Goal: Task Accomplishment & Management: Complete application form

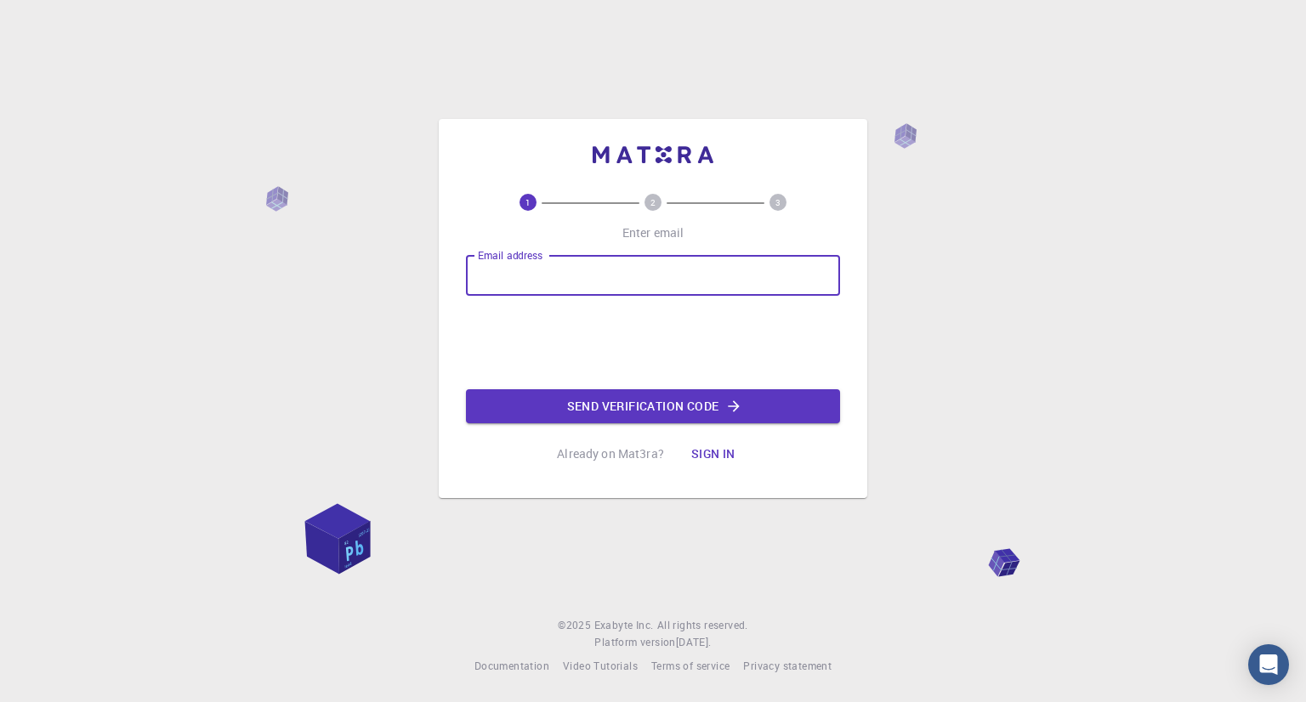
click at [608, 277] on input "Email address" at bounding box center [653, 275] width 374 height 41
type input "[EMAIL_ADDRESS][DOMAIN_NAME]"
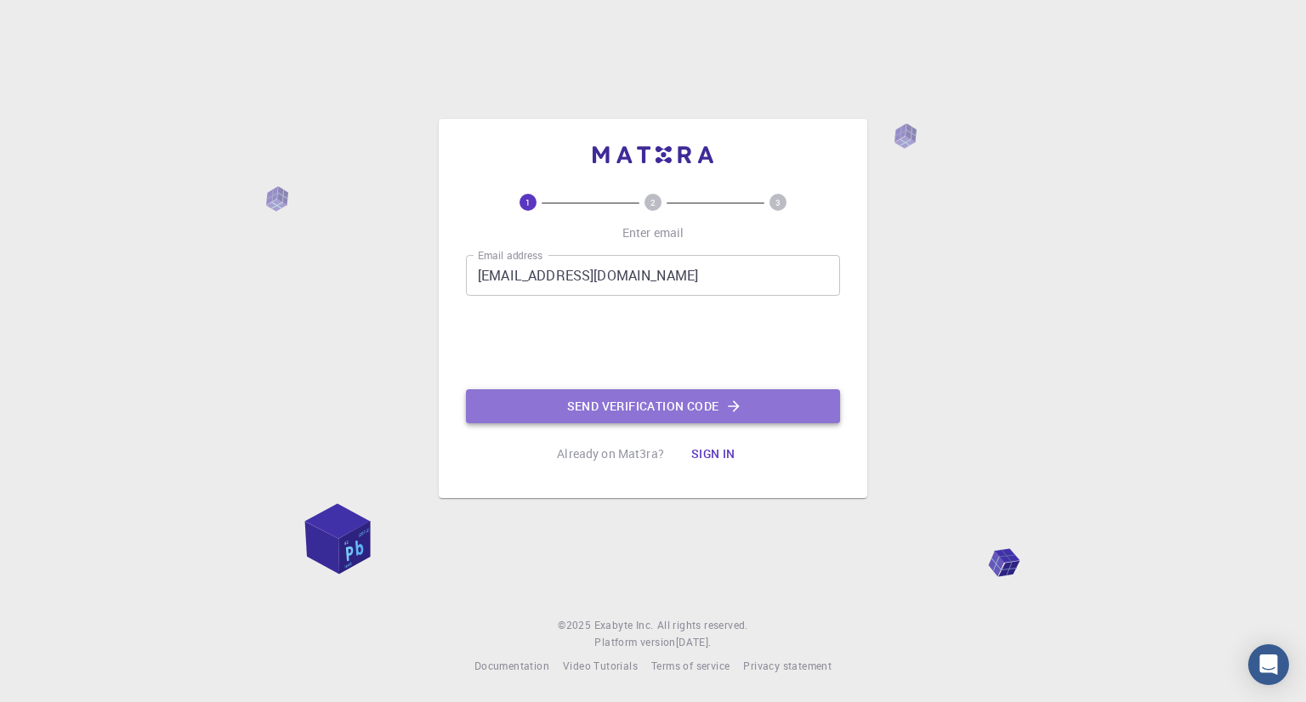
click at [649, 403] on button "Send verification code" at bounding box center [653, 406] width 374 height 34
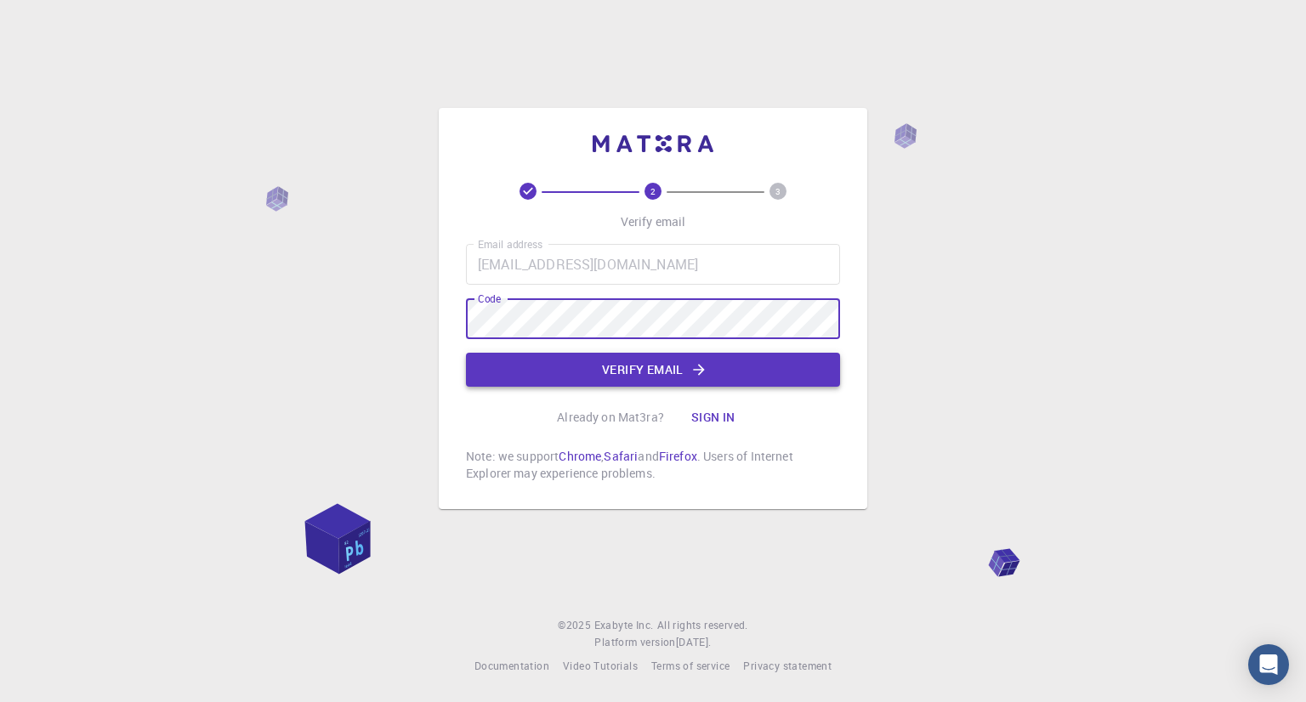
click at [564, 365] on button "Verify email" at bounding box center [653, 370] width 374 height 34
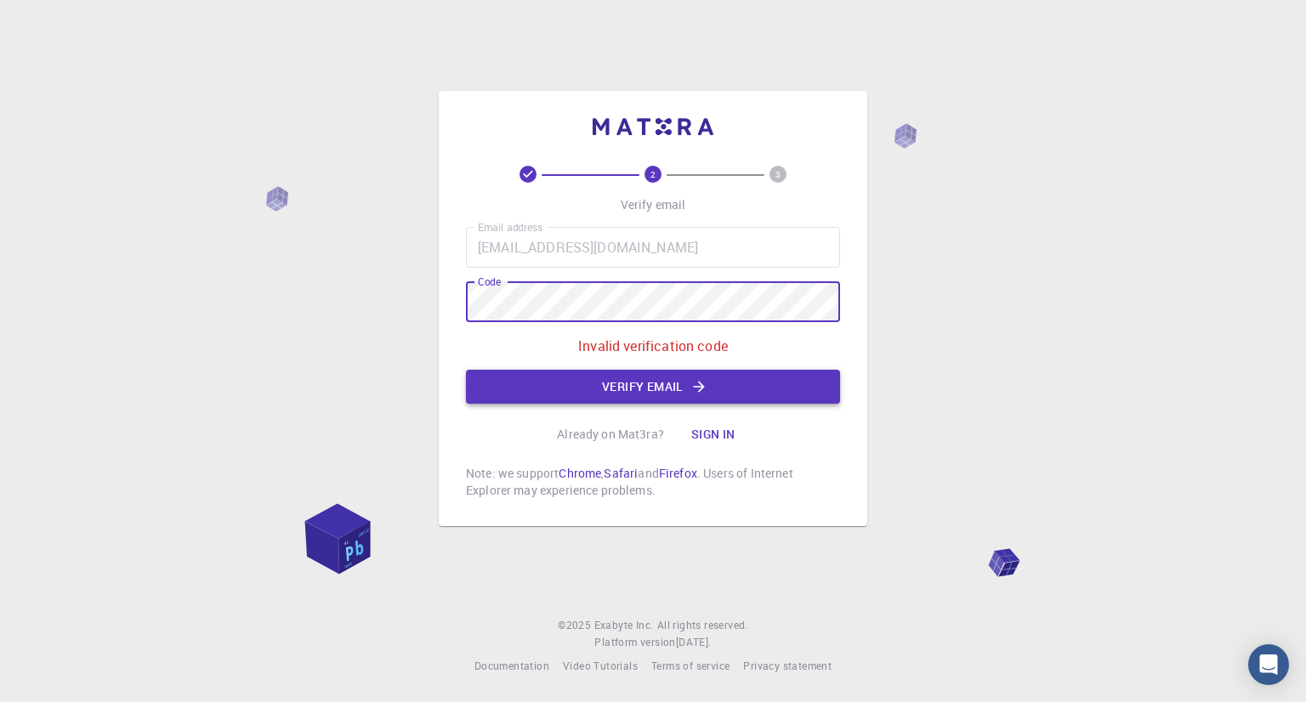
click at [636, 377] on button "Verify email" at bounding box center [653, 387] width 374 height 34
click at [243, 297] on div "2 3 Verify email Email address [EMAIL_ADDRESS][DOMAIN_NAME] Email address Code …" at bounding box center [653, 351] width 1306 height 702
click at [569, 387] on button "Verify email" at bounding box center [653, 387] width 374 height 34
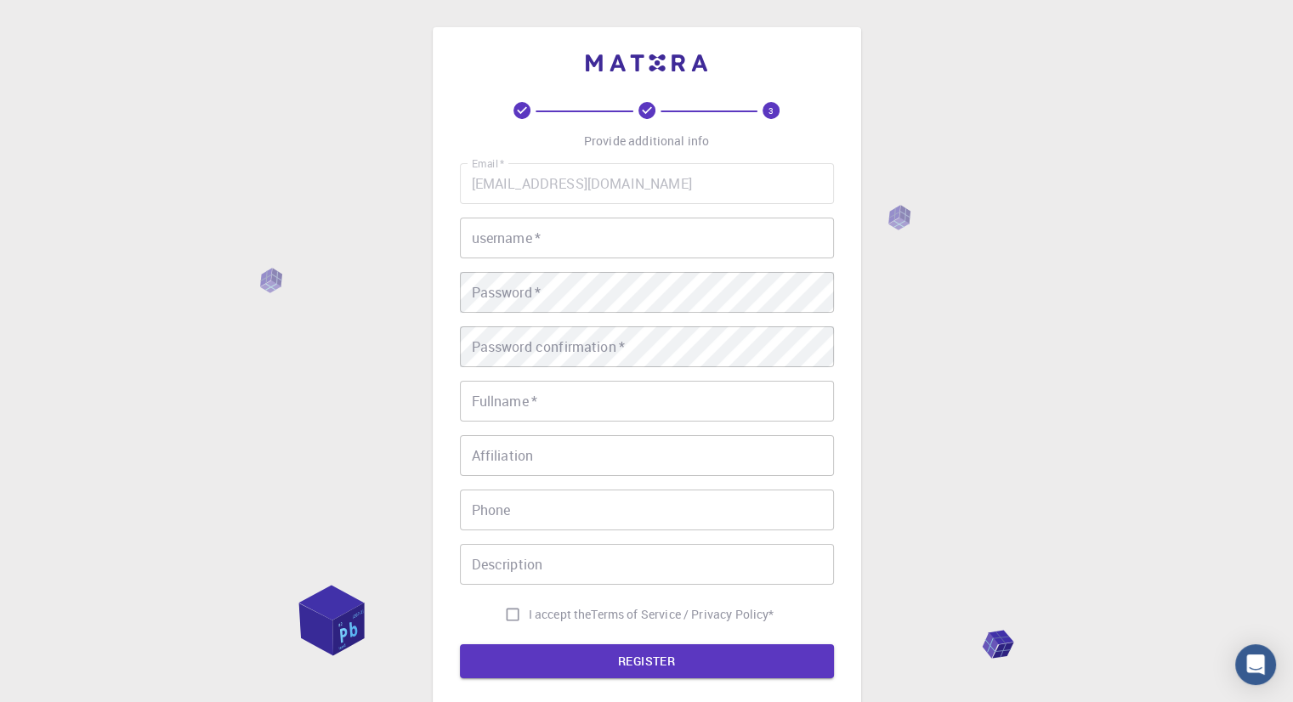
click at [589, 246] on input "username   *" at bounding box center [647, 238] width 374 height 41
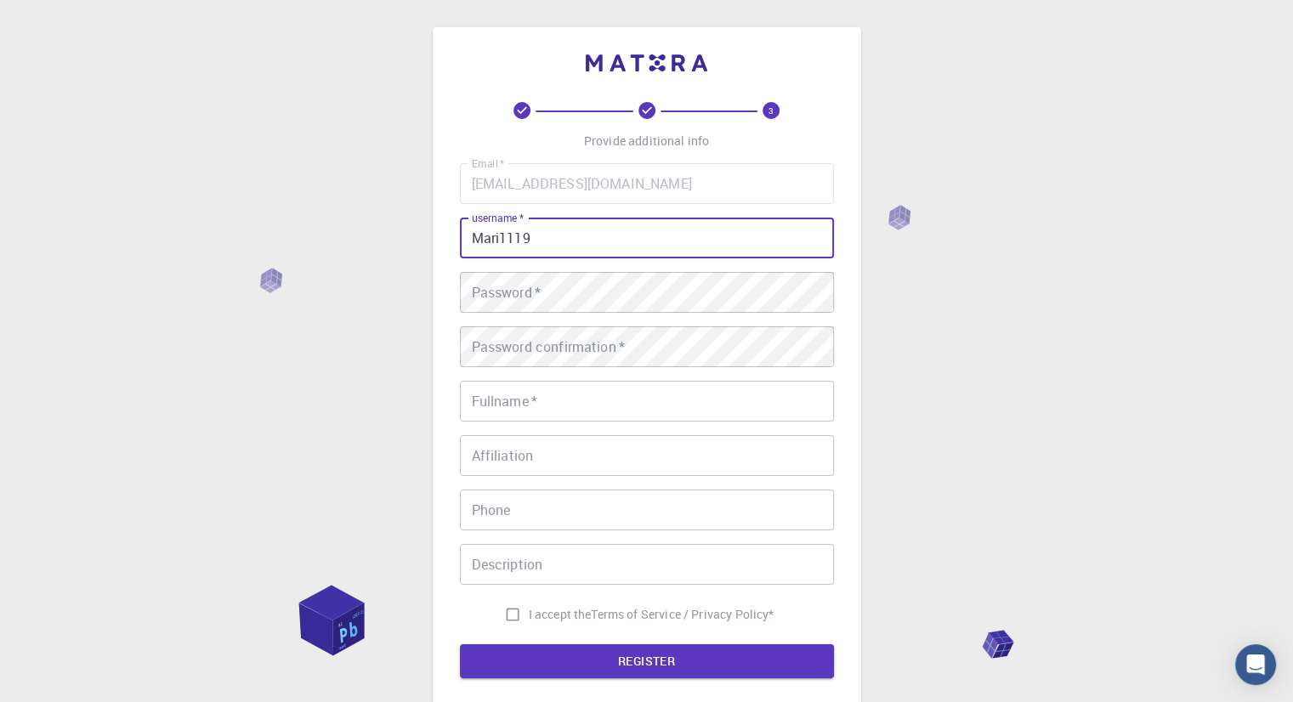
type input "Mari1119"
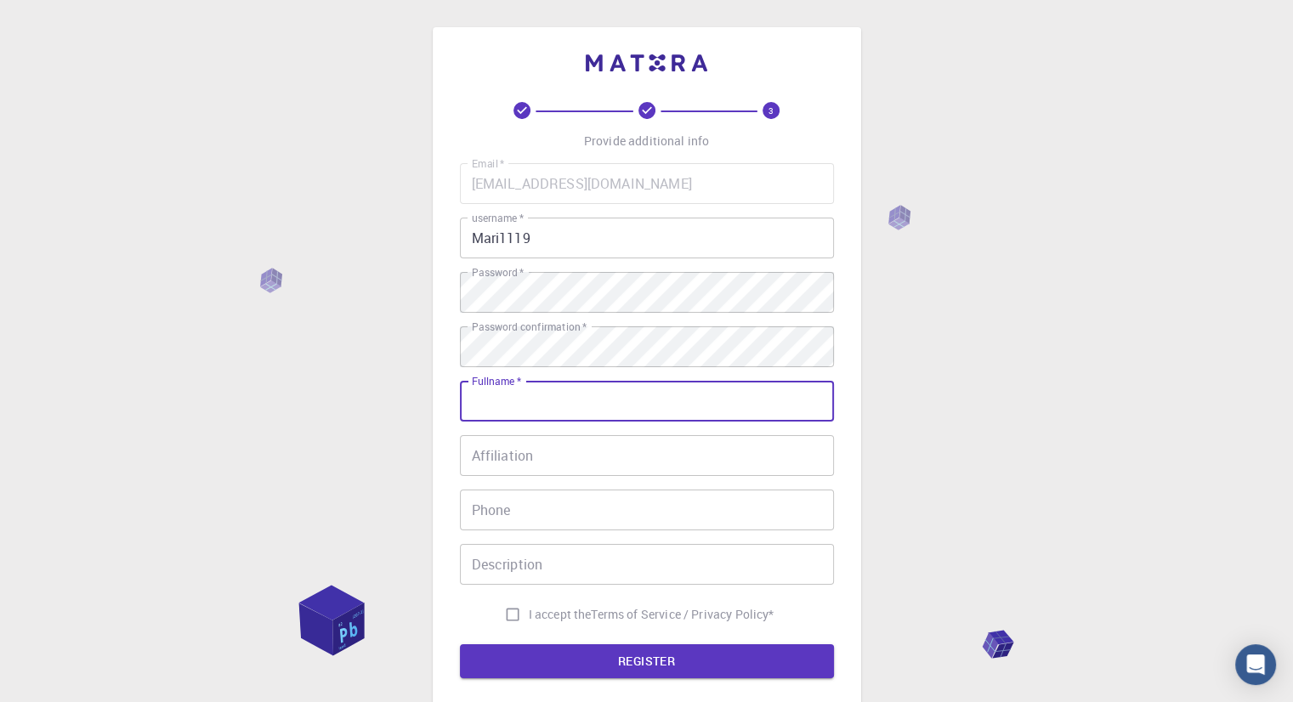
click at [632, 416] on input "Fullname   *" at bounding box center [647, 401] width 374 height 41
type input "[PERSON_NAME]"
type input "83733619"
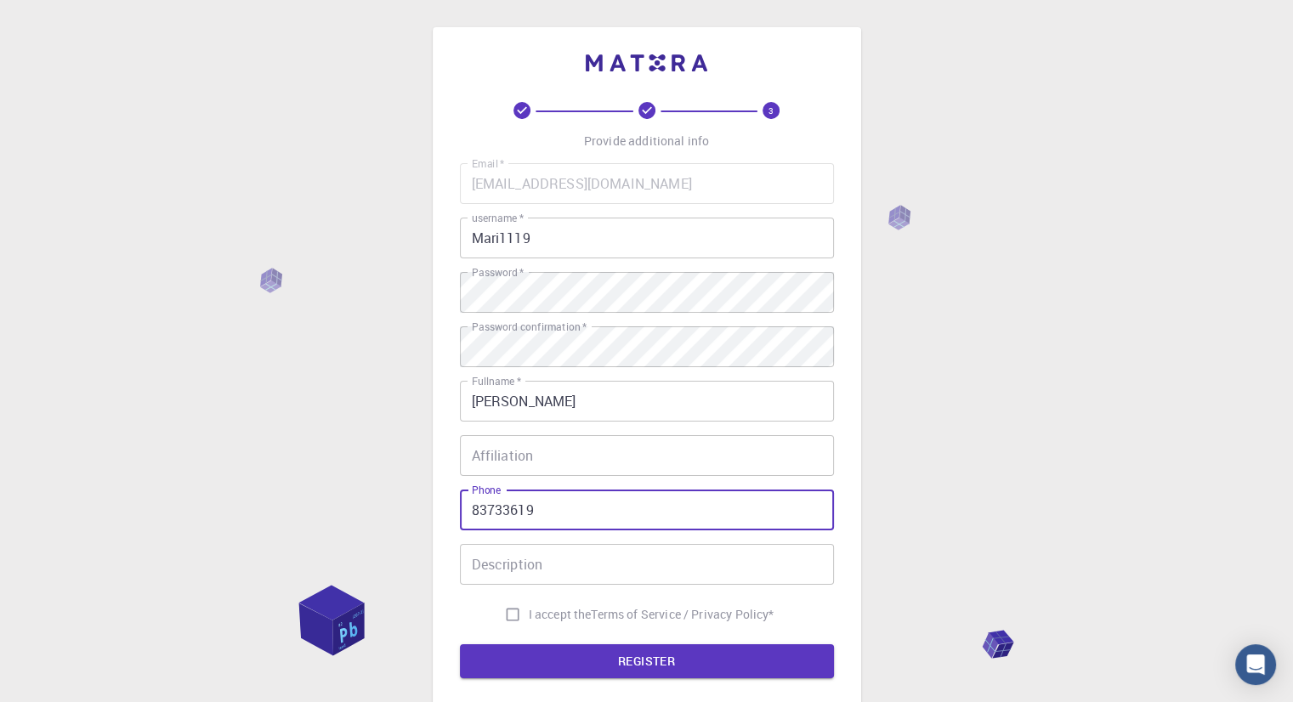
drag, startPoint x: 550, startPoint y: 517, endPoint x: 78, endPoint y: 496, distance: 472.2
click at [76, 496] on div "3 Provide additional info Email   * [EMAIL_ADDRESS][DOMAIN_NAME] Email   * user…" at bounding box center [646, 432] width 1293 height 865
click at [493, 468] on input "Affiliation" at bounding box center [647, 455] width 374 height 41
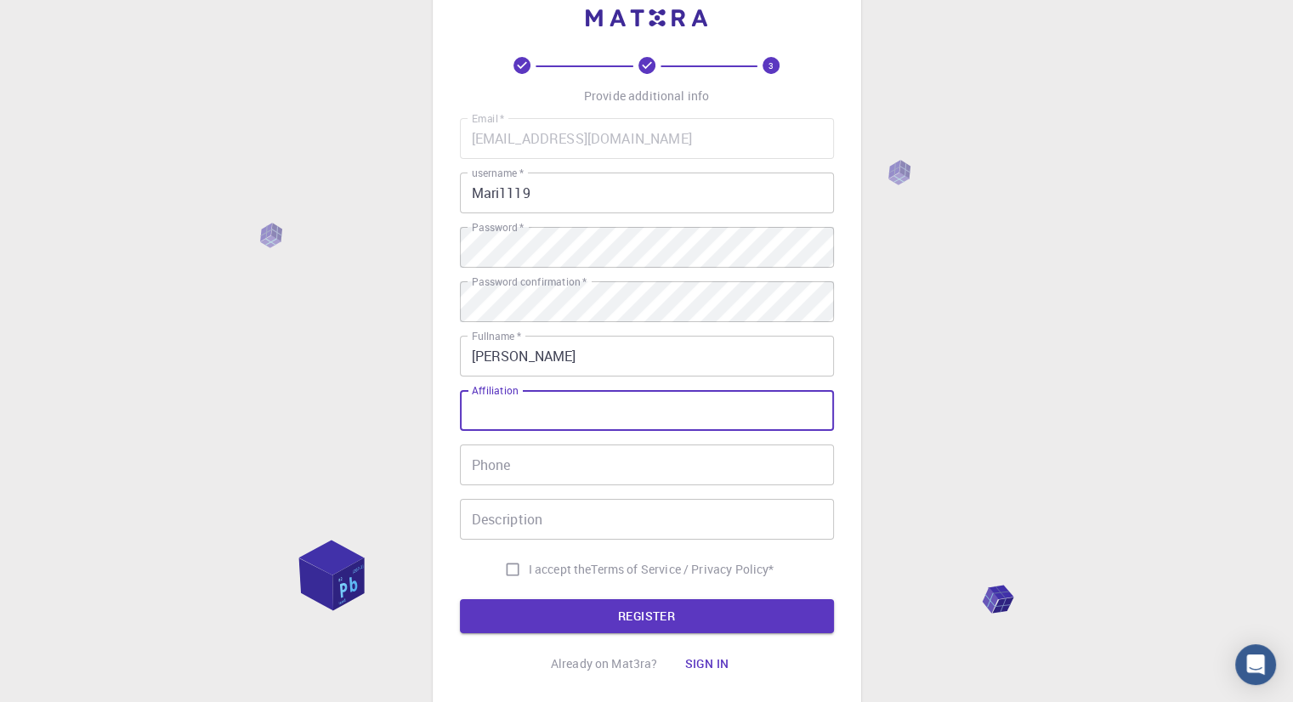
scroll to position [85, 0]
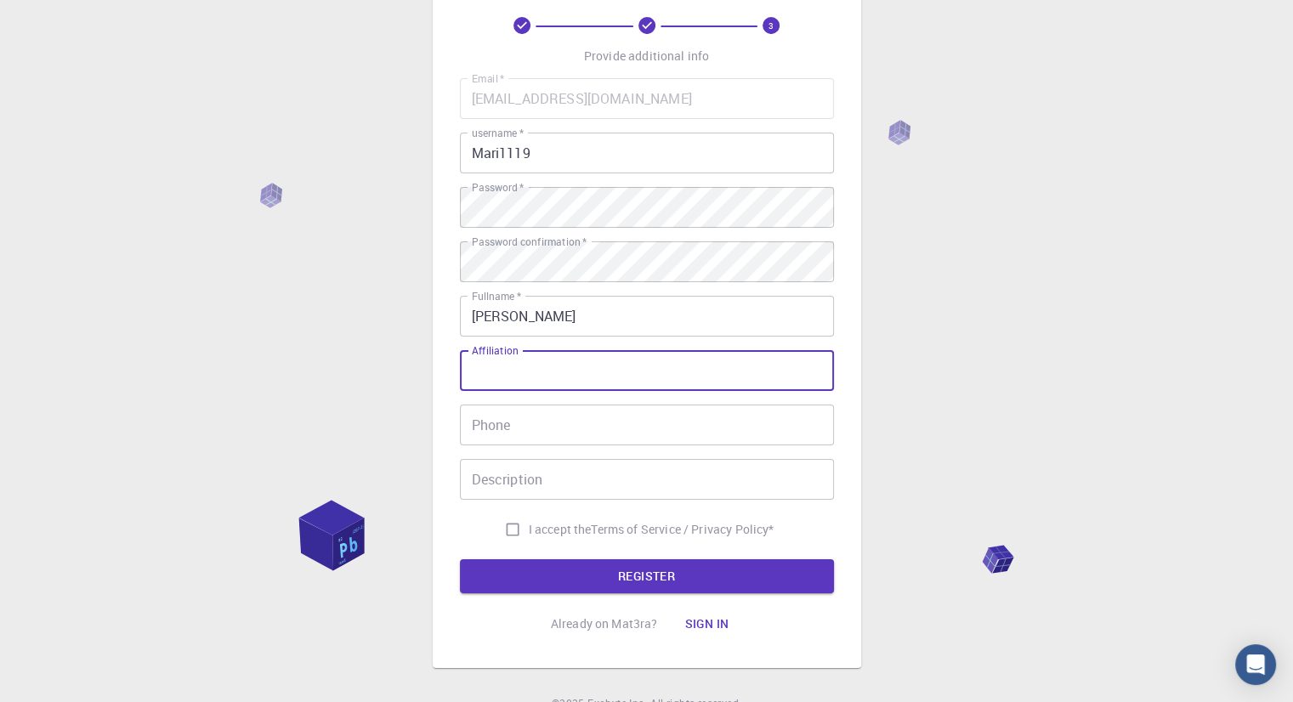
click at [537, 547] on form "Email   * [EMAIL_ADDRESS][DOMAIN_NAME] Email   * username   * Mari1119 username…" at bounding box center [647, 335] width 374 height 515
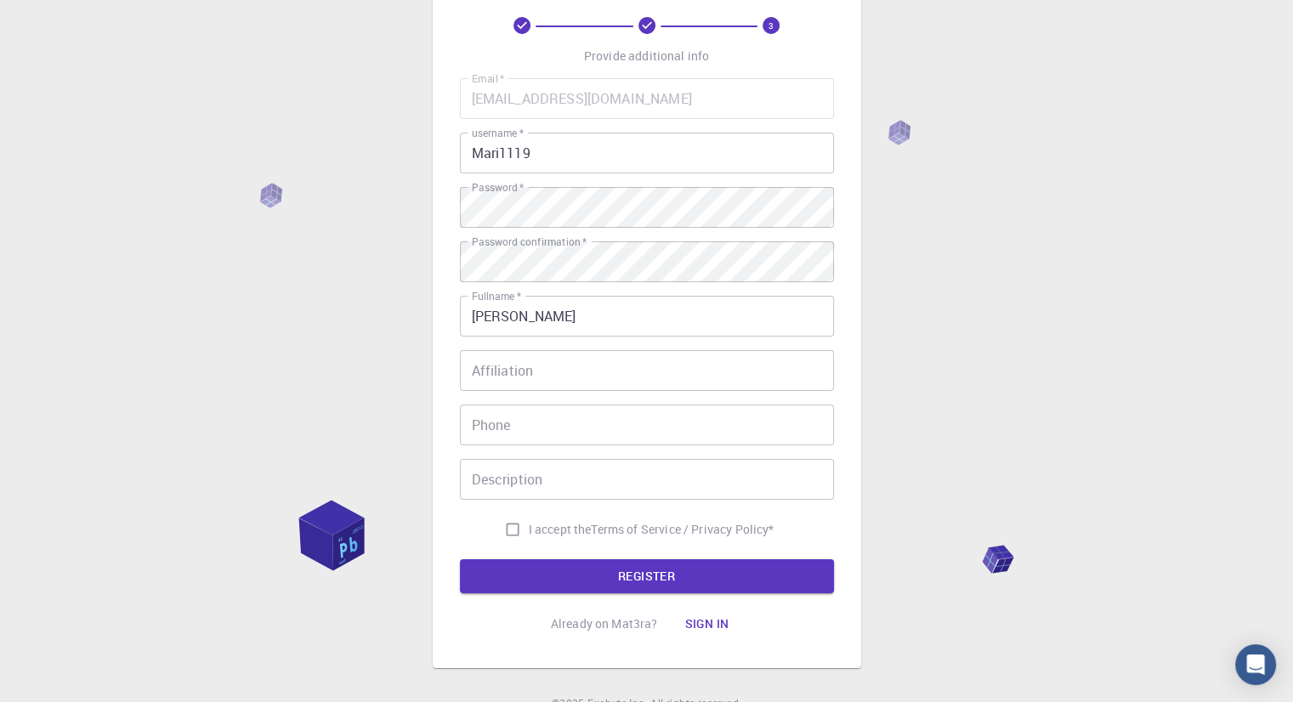
click at [529, 535] on span "I accept the" at bounding box center [560, 529] width 63 height 17
click at [524, 535] on input "I accept the Terms of Service / Privacy Policy *" at bounding box center [512, 529] width 32 height 32
checkbox input "true"
click at [547, 564] on button "REGISTER" at bounding box center [647, 576] width 374 height 34
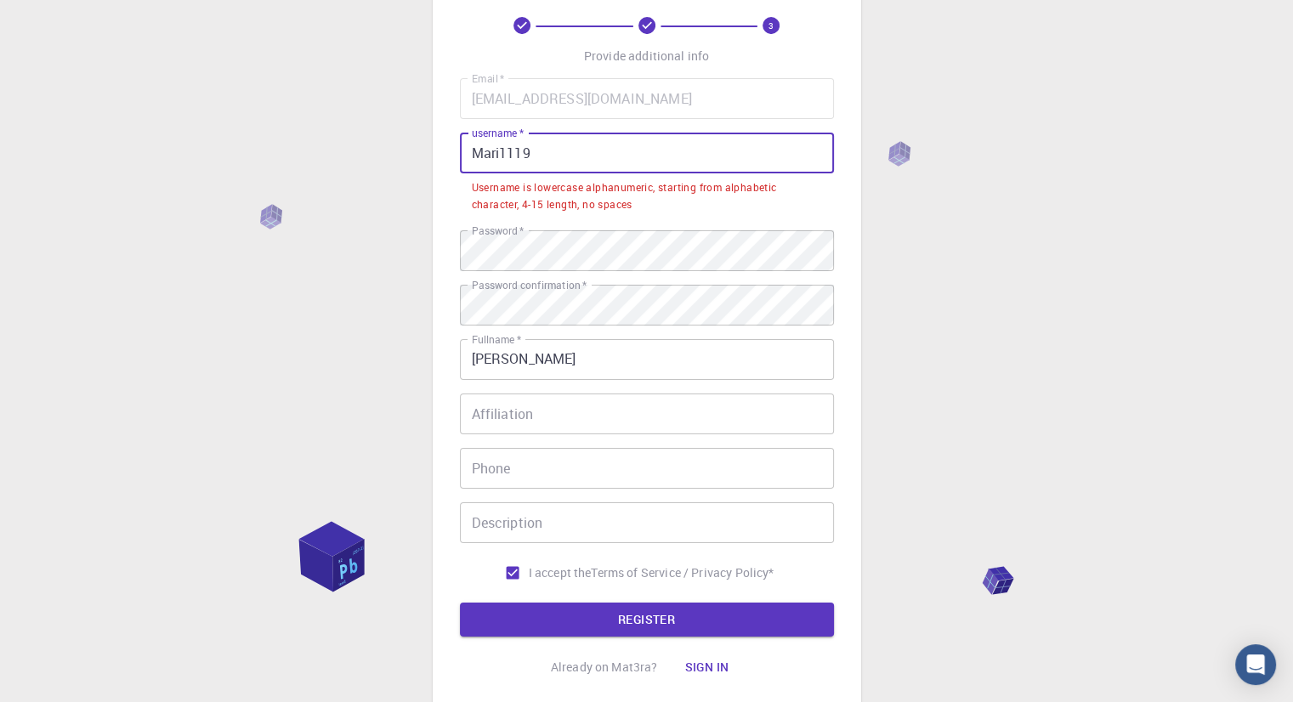
click at [510, 157] on input "Mari1119" at bounding box center [647, 153] width 374 height 41
click at [499, 159] on input "Mari1119" at bounding box center [647, 153] width 374 height 41
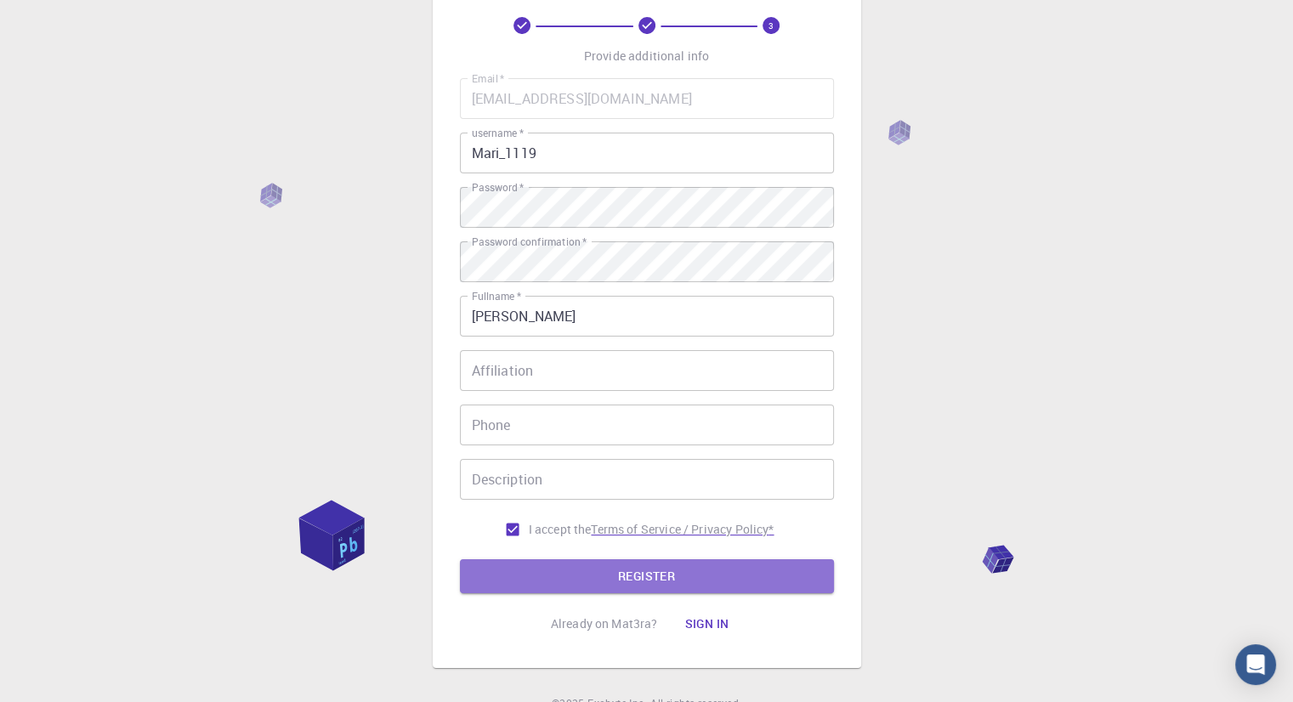
click at [687, 570] on button "REGISTER" at bounding box center [647, 576] width 374 height 34
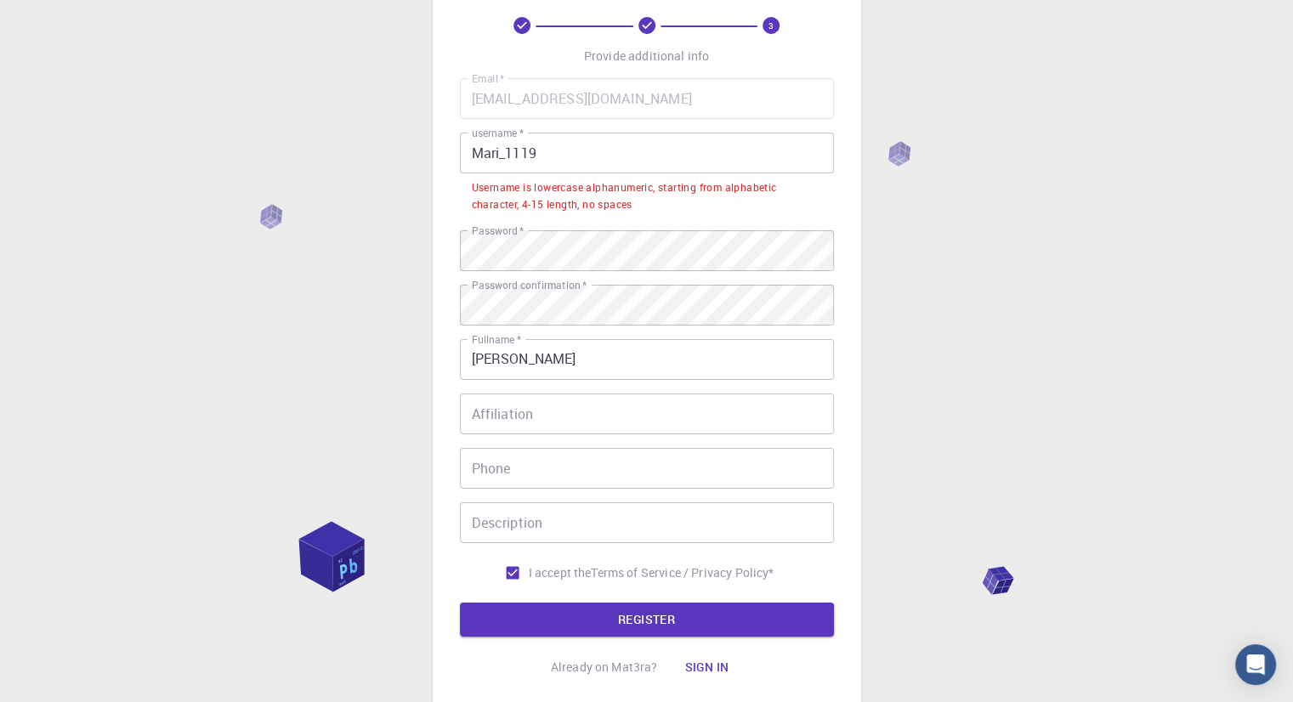
click at [507, 161] on input "Mari_1119" at bounding box center [647, 153] width 374 height 41
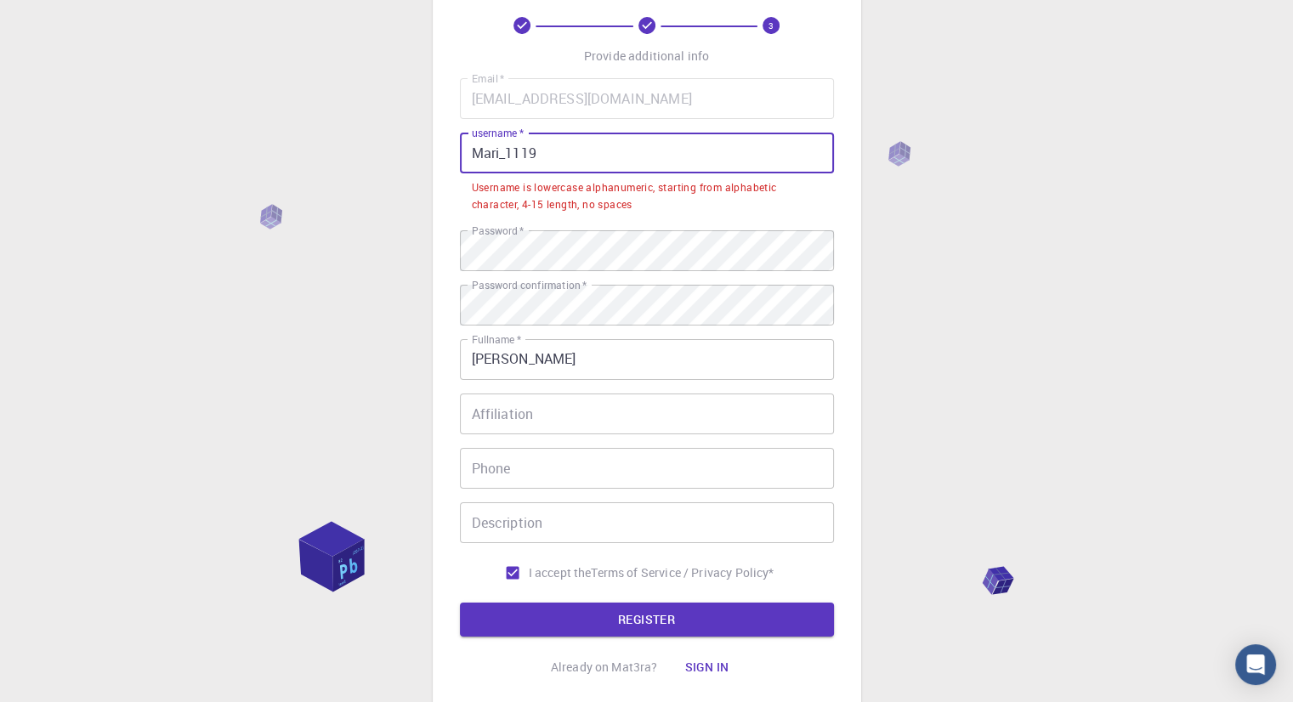
click at [469, 159] on input "Mari_1119" at bounding box center [647, 153] width 374 height 41
click at [480, 155] on input "Mari_1119" at bounding box center [647, 153] width 374 height 41
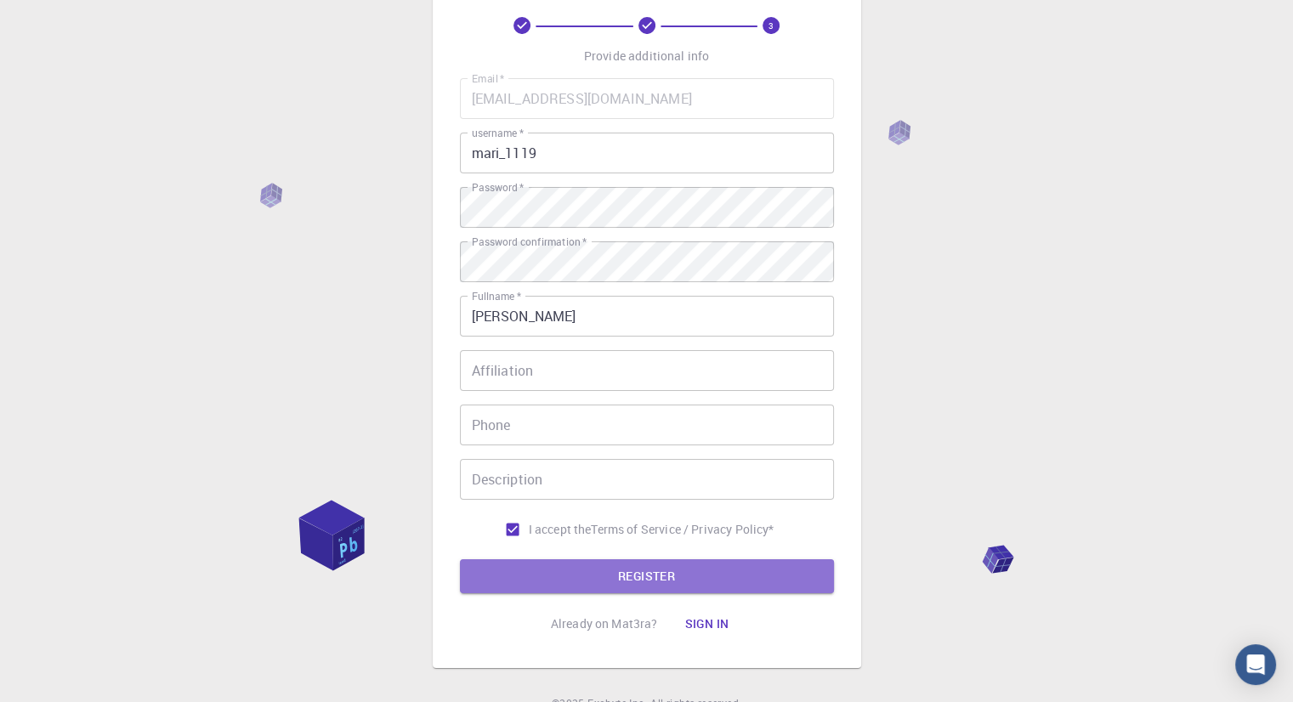
click at [567, 567] on button "REGISTER" at bounding box center [647, 576] width 374 height 34
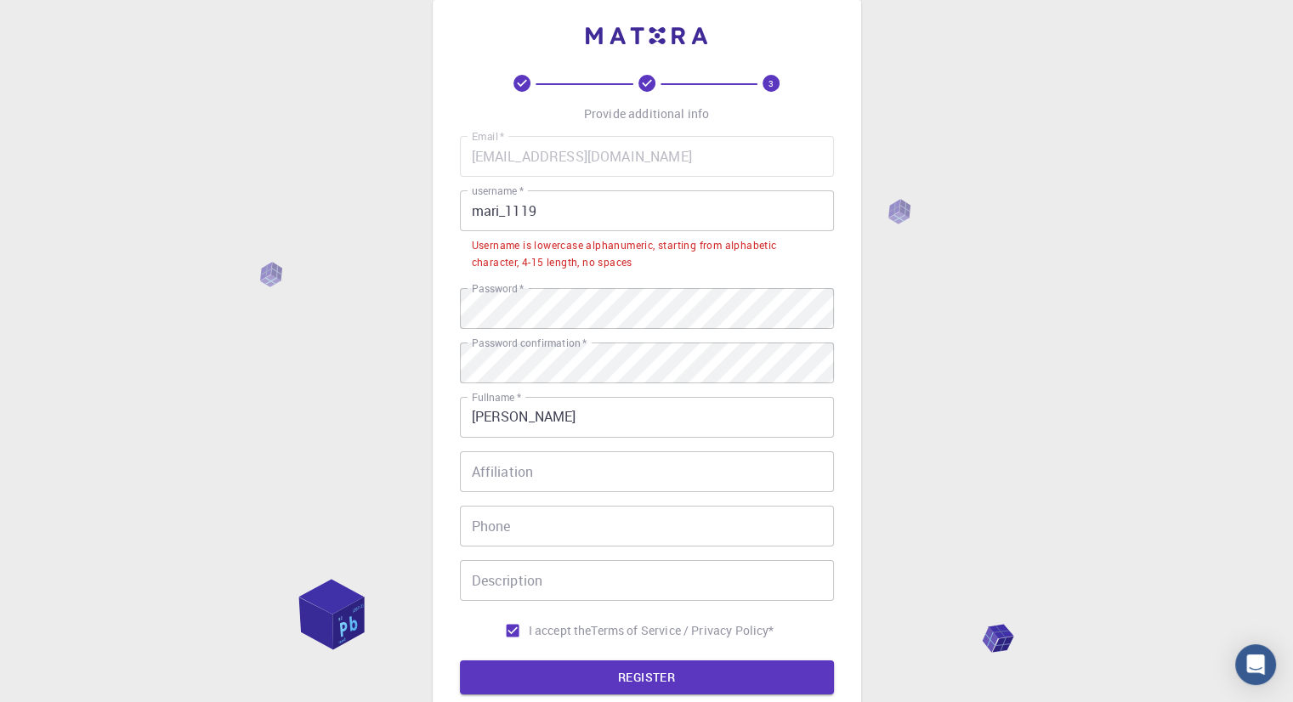
scroll to position [0, 0]
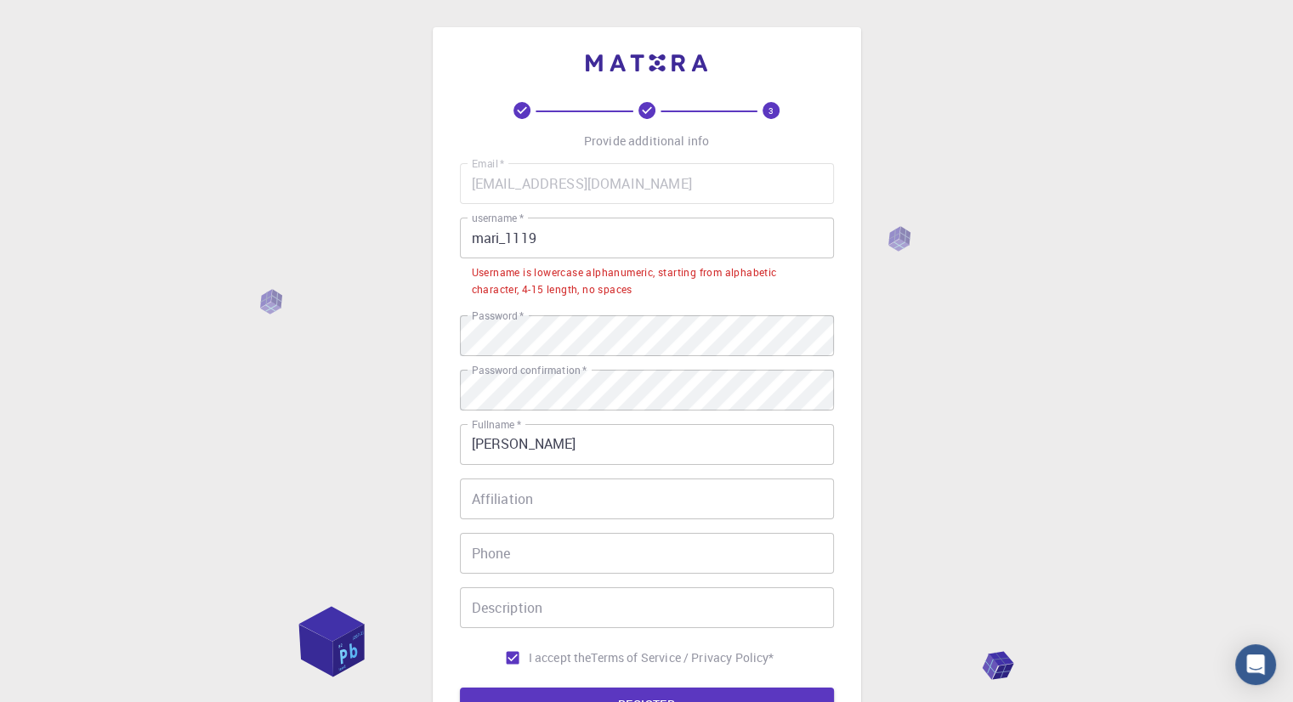
click at [504, 245] on input "mari_1119" at bounding box center [647, 238] width 374 height 41
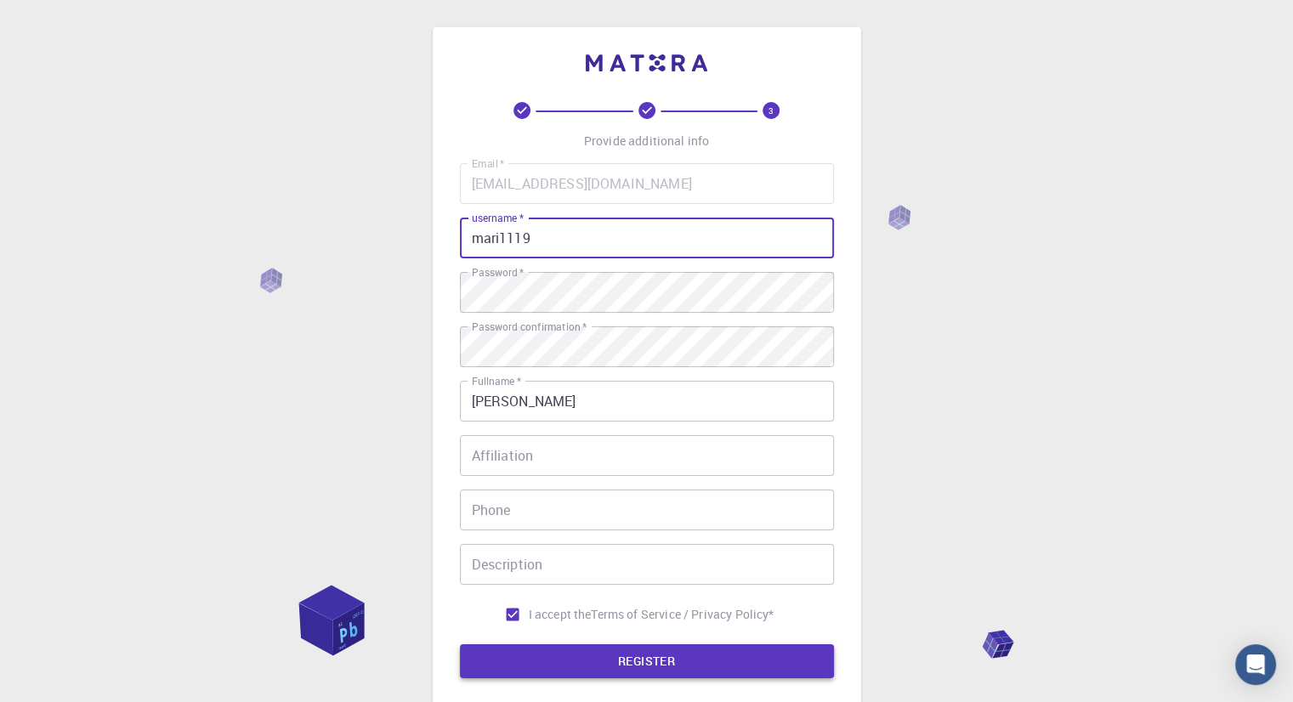
type input "mari1119"
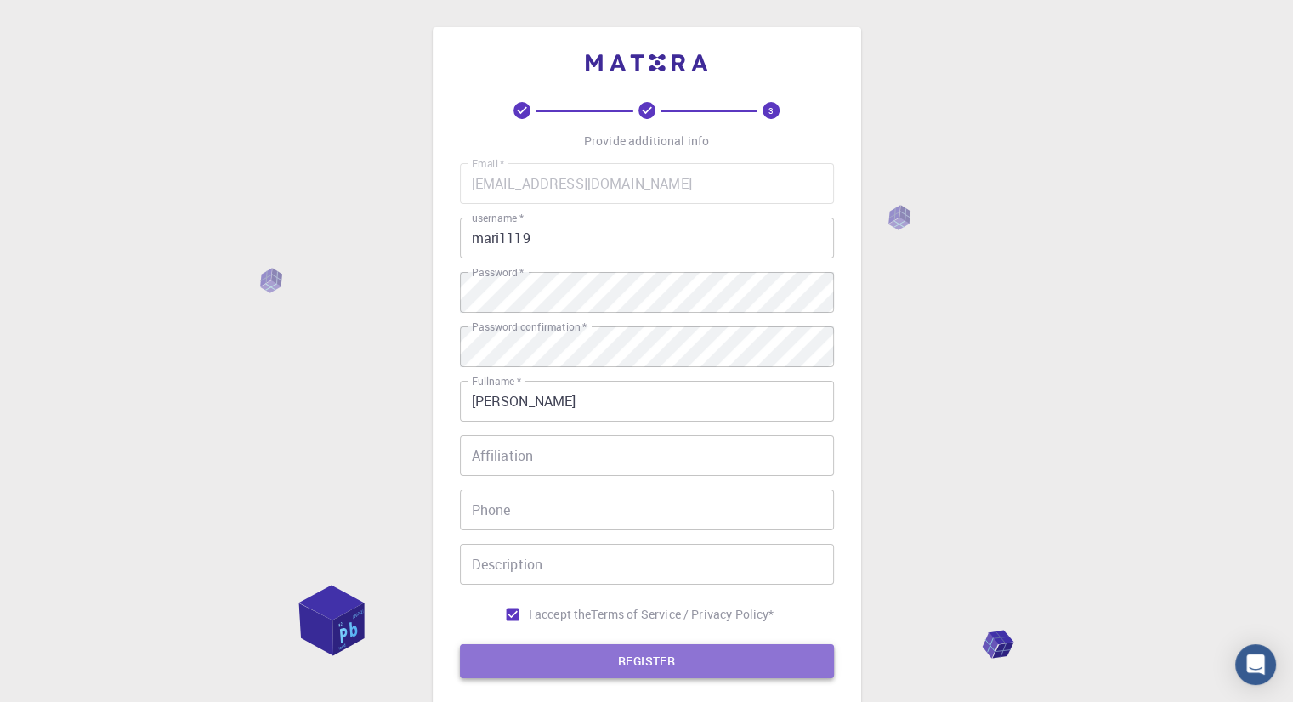
click at [627, 669] on button "REGISTER" at bounding box center [647, 661] width 374 height 34
click at [649, 653] on button "REGISTER" at bounding box center [647, 661] width 374 height 34
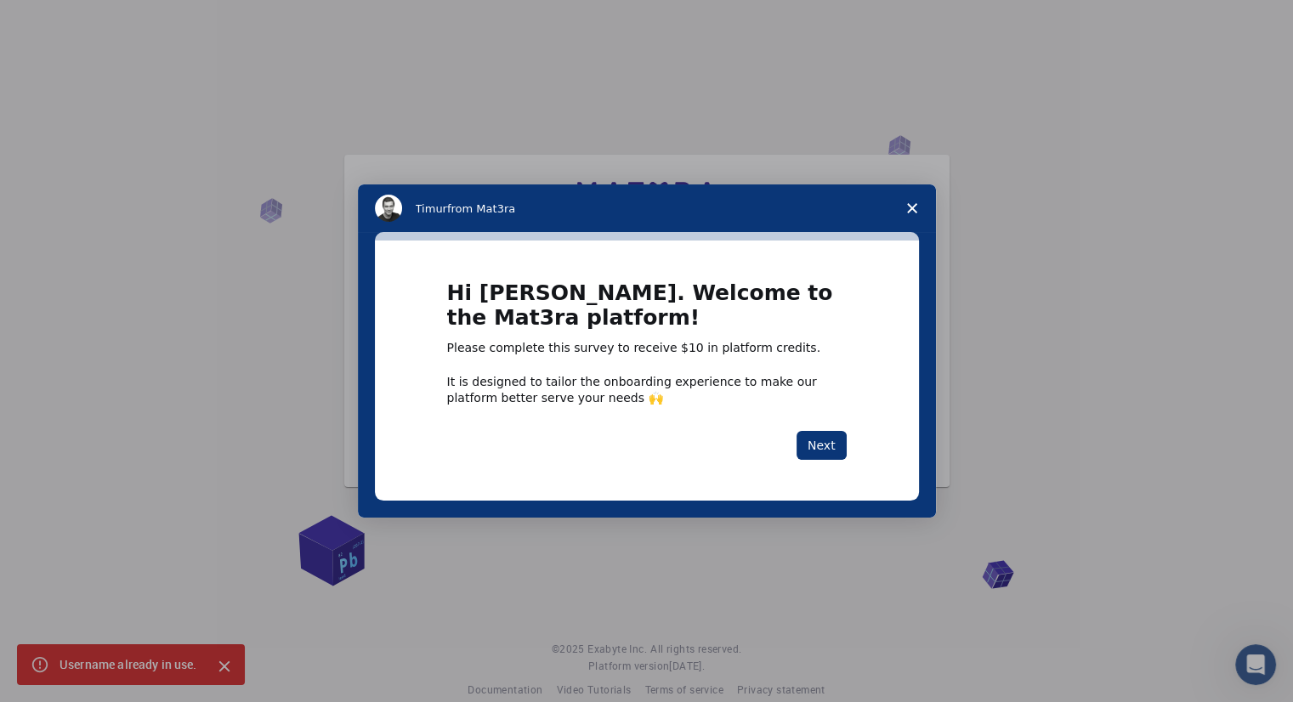
click at [747, 151] on div "Intercom messenger" at bounding box center [646, 351] width 1293 height 702
click at [921, 198] on span "Close survey" at bounding box center [912, 208] width 48 height 48
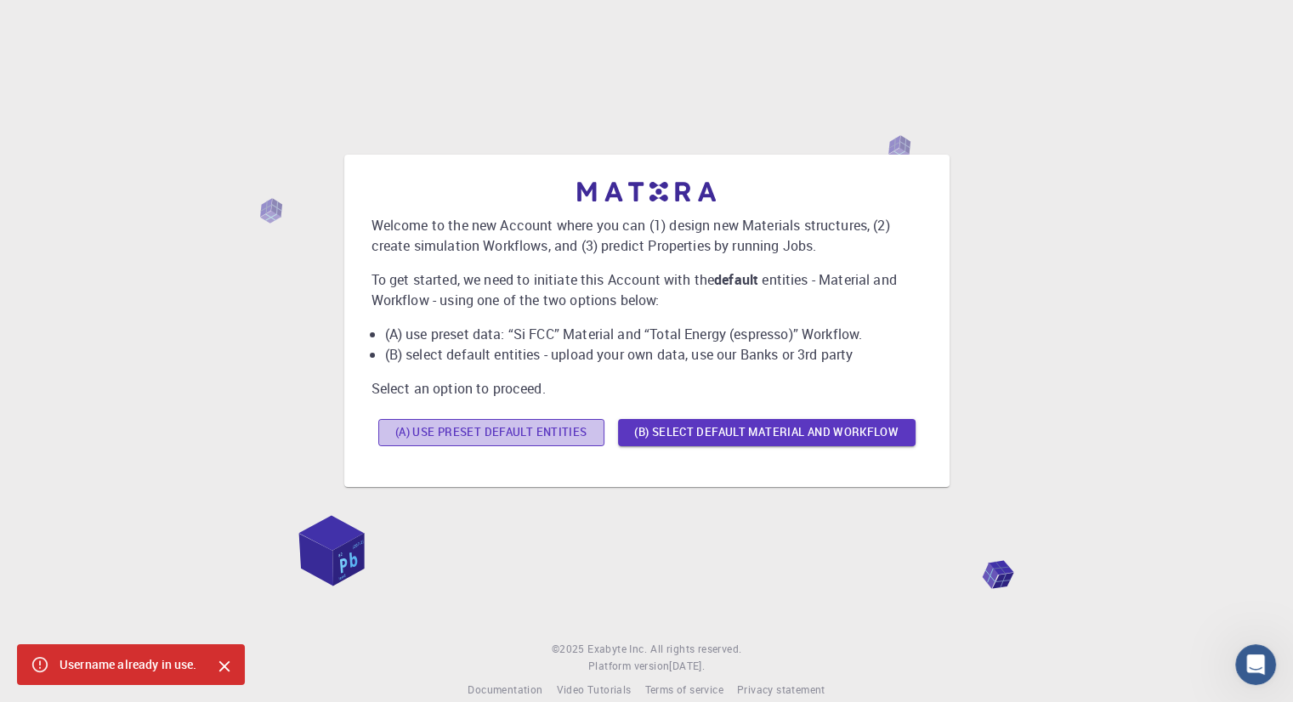
click at [504, 437] on button "(A) Use preset default entities" at bounding box center [491, 432] width 226 height 27
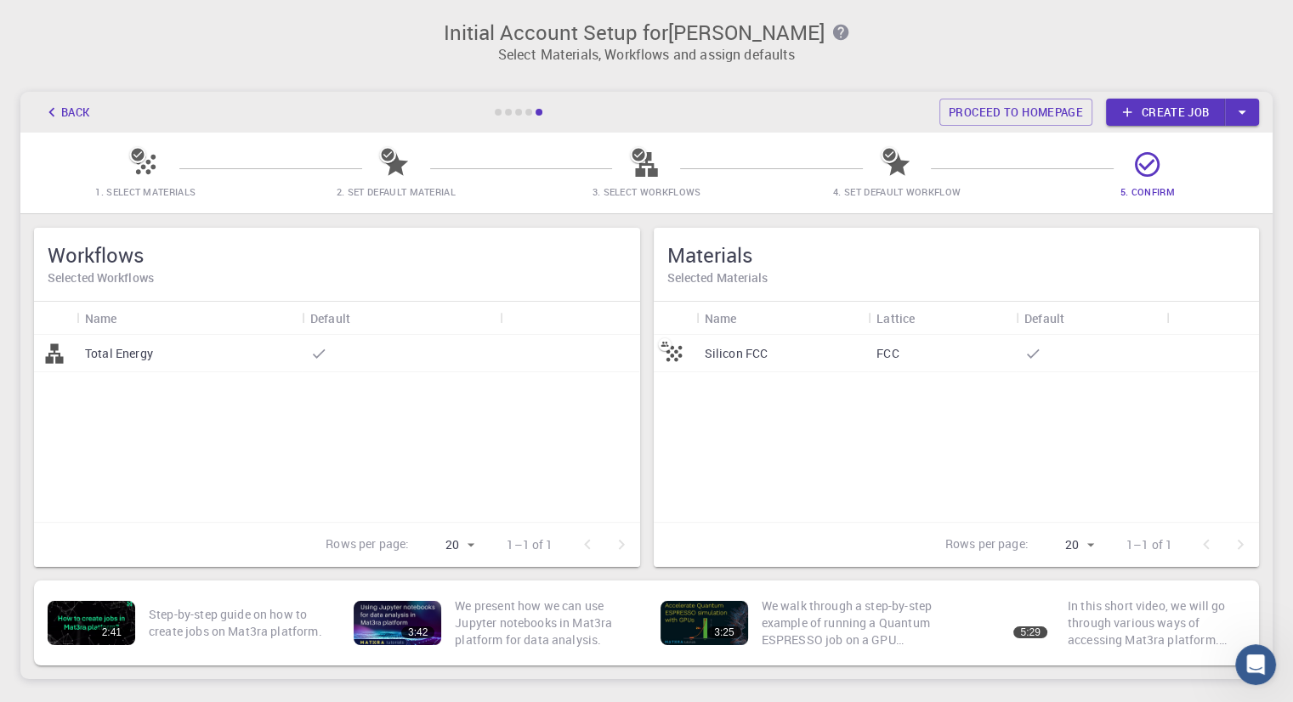
scroll to position [110, 0]
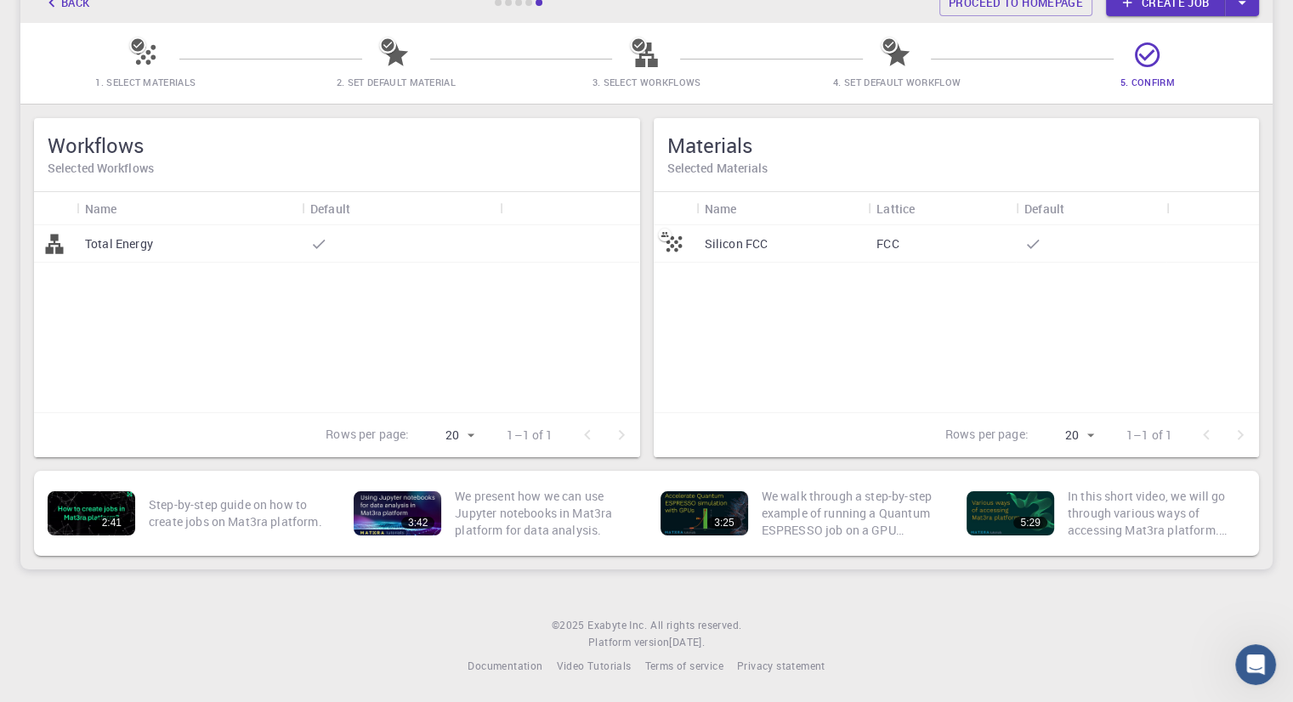
click at [1173, 8] on link "Create job" at bounding box center [1165, 2] width 119 height 27
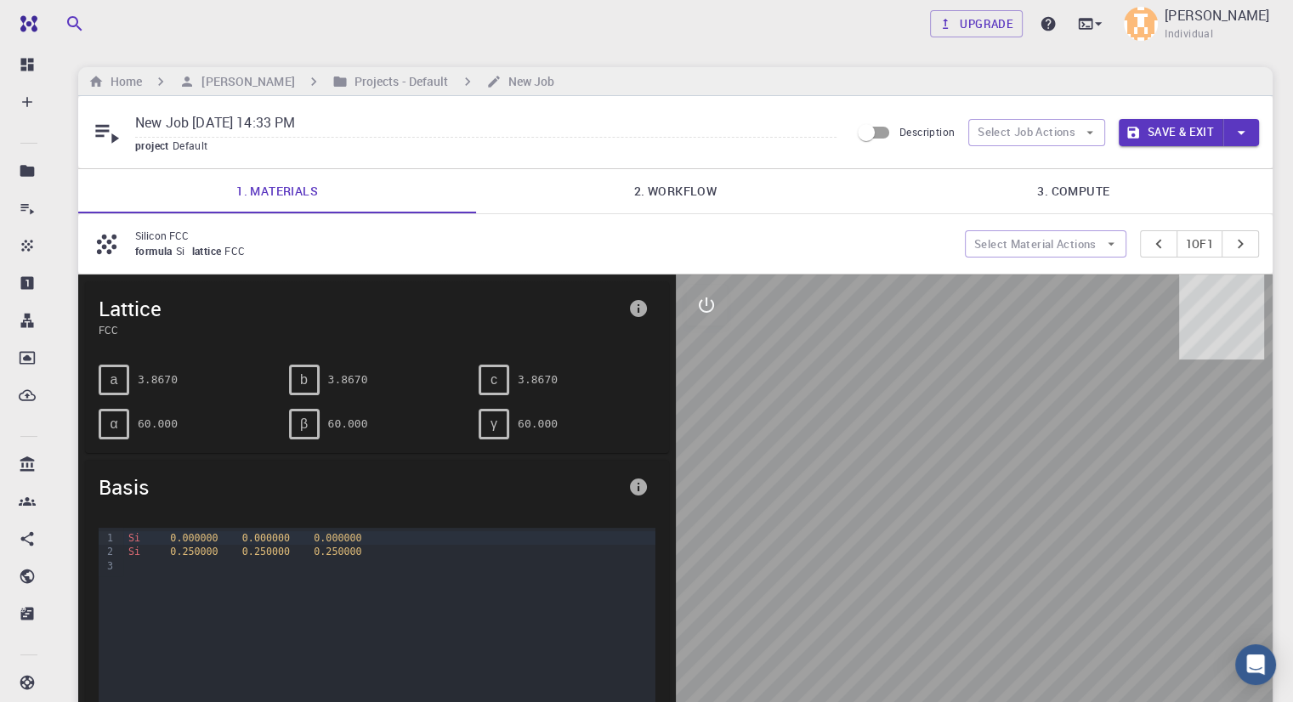
click at [670, 195] on link "2. Workflow" at bounding box center [675, 191] width 398 height 44
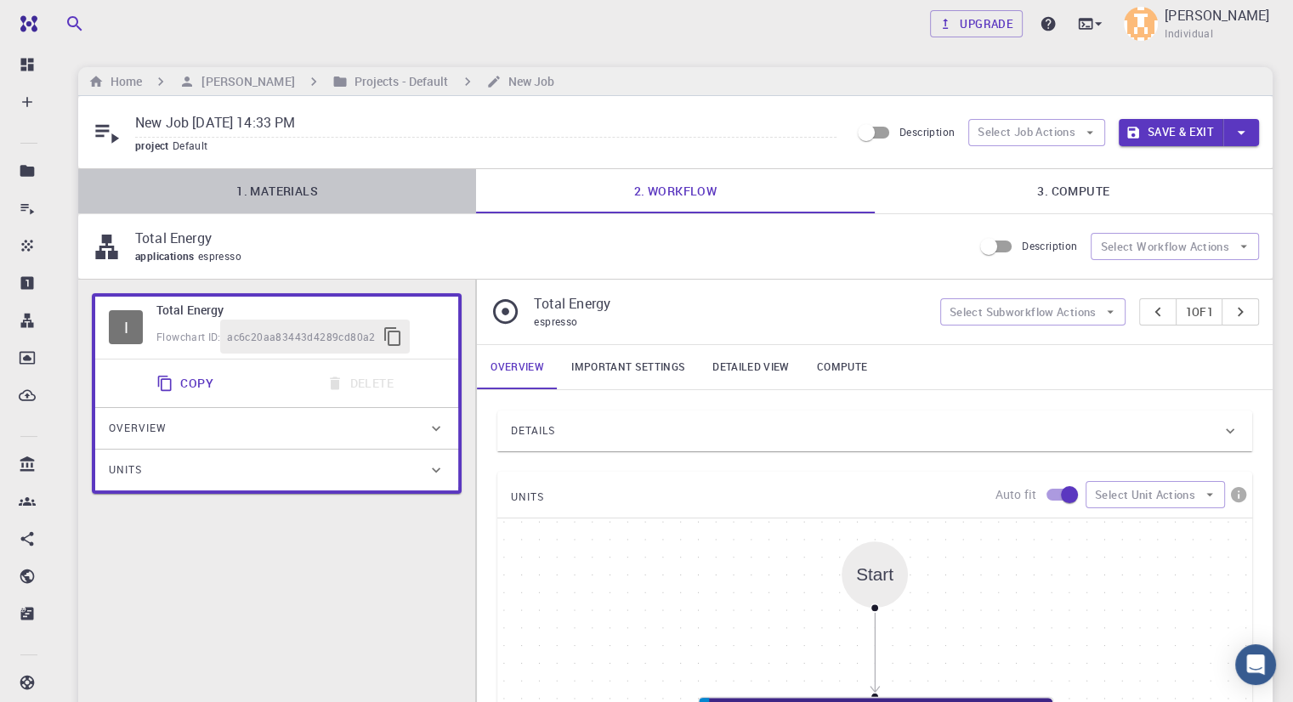
click at [328, 198] on link "1. Materials" at bounding box center [277, 191] width 398 height 44
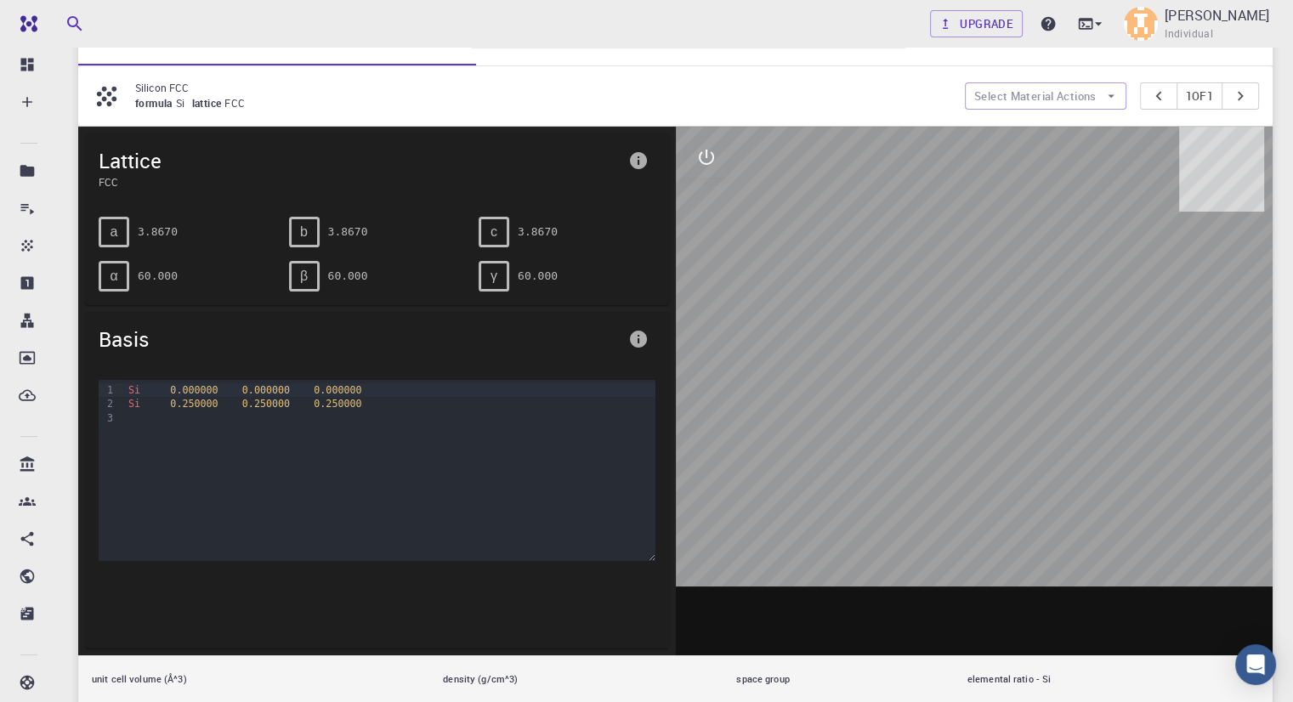
scroll to position [170, 0]
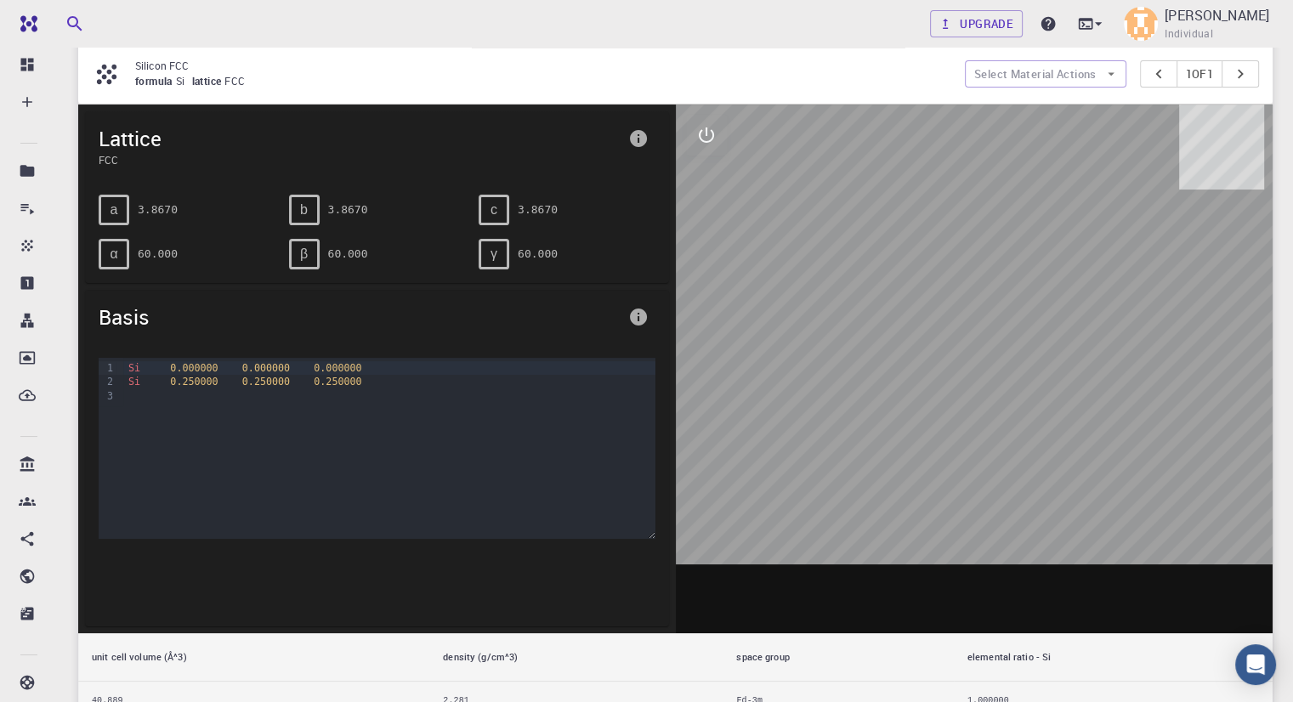
drag, startPoint x: 1006, startPoint y: 428, endPoint x: 918, endPoint y: 382, distance: 99.6
click at [891, 427] on div at bounding box center [975, 369] width 598 height 529
drag, startPoint x: 415, startPoint y: 429, endPoint x: 337, endPoint y: 445, distance: 79.7
click at [354, 445] on div "Si 0.000000 0.000000 0.000000 Si 0.250000 0.250000 0.250000" at bounding box center [388, 443] width 531 height 170
click at [309, 389] on div at bounding box center [388, 396] width 531 height 14
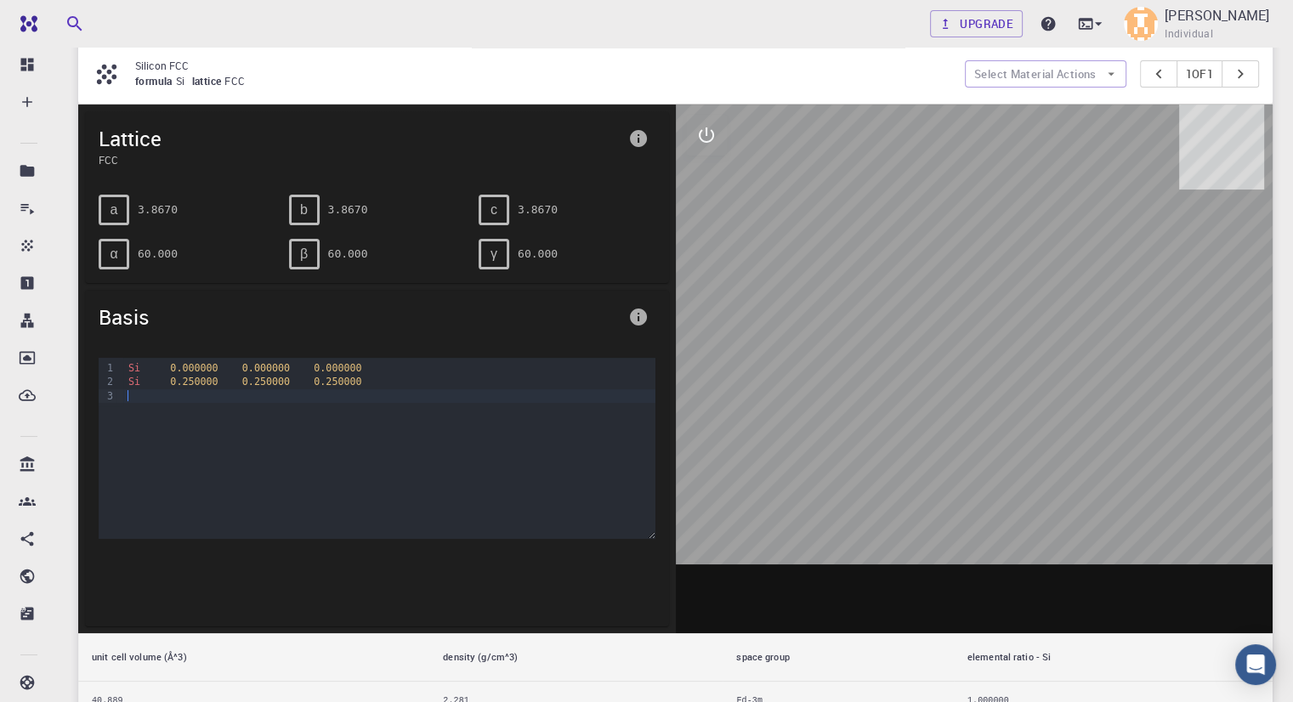
click at [314, 376] on span "0.250000" at bounding box center [338, 382] width 48 height 12
click at [331, 395] on div at bounding box center [388, 396] width 531 height 14
drag, startPoint x: 320, startPoint y: 247, endPoint x: 315, endPoint y: 256, distance: 9.9
click at [320, 249] on div "β 60.000" at bounding box center [377, 254] width 177 height 31
click at [309, 260] on div "β" at bounding box center [304, 254] width 31 height 31
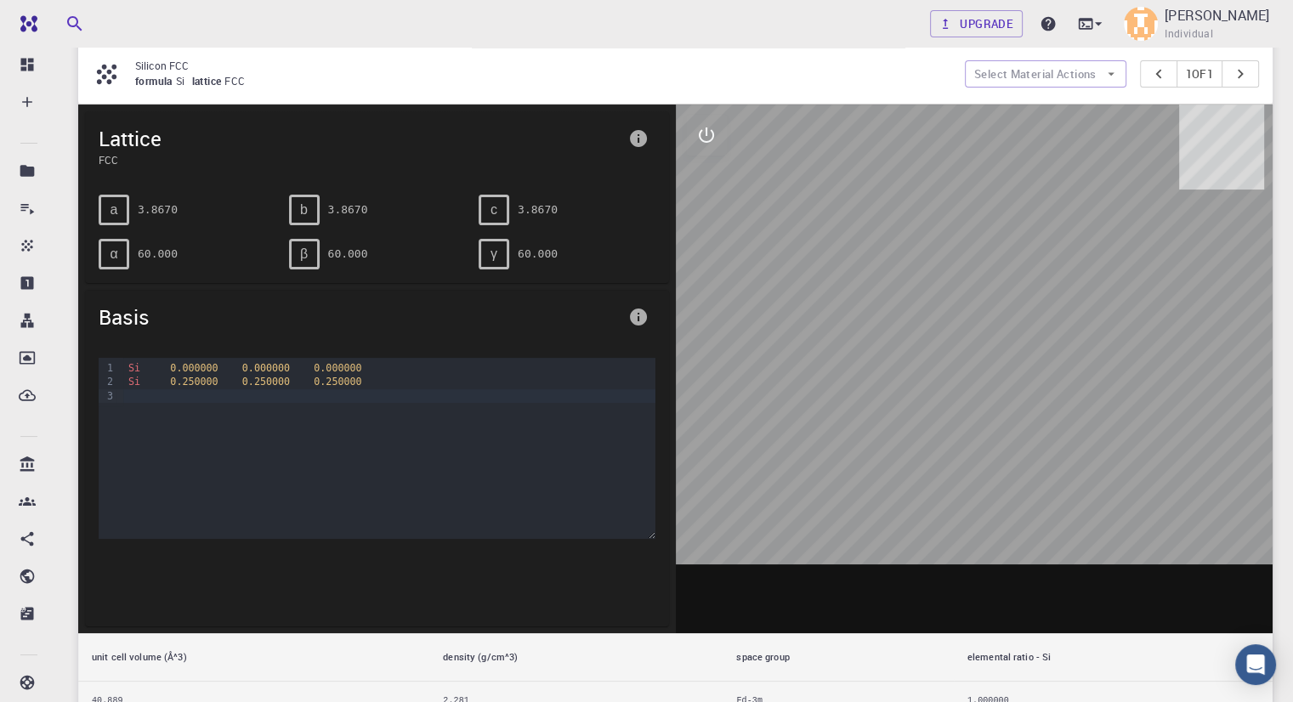
drag, startPoint x: 311, startPoint y: 195, endPoint x: 337, endPoint y: 207, distance: 27.8
click at [316, 201] on div "b" at bounding box center [304, 210] width 31 height 31
click at [462, 227] on div "β 60.000" at bounding box center [370, 247] width 190 height 44
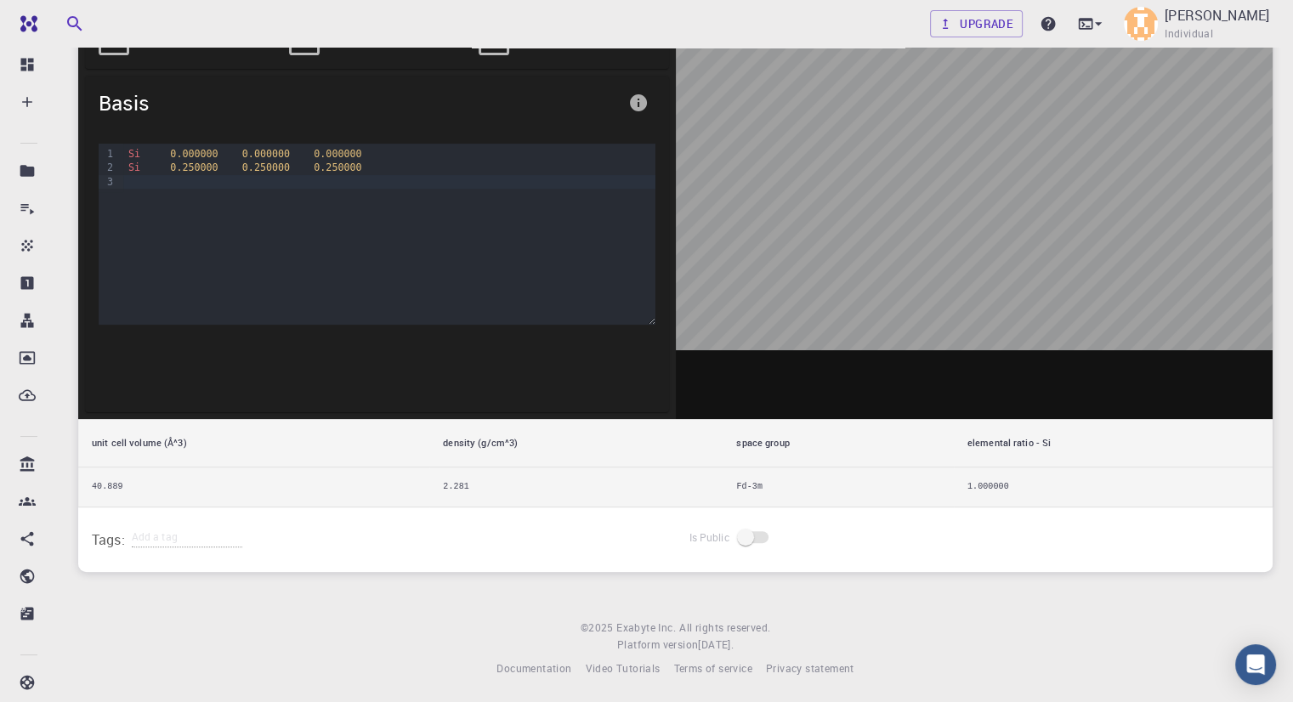
scroll to position [44, 0]
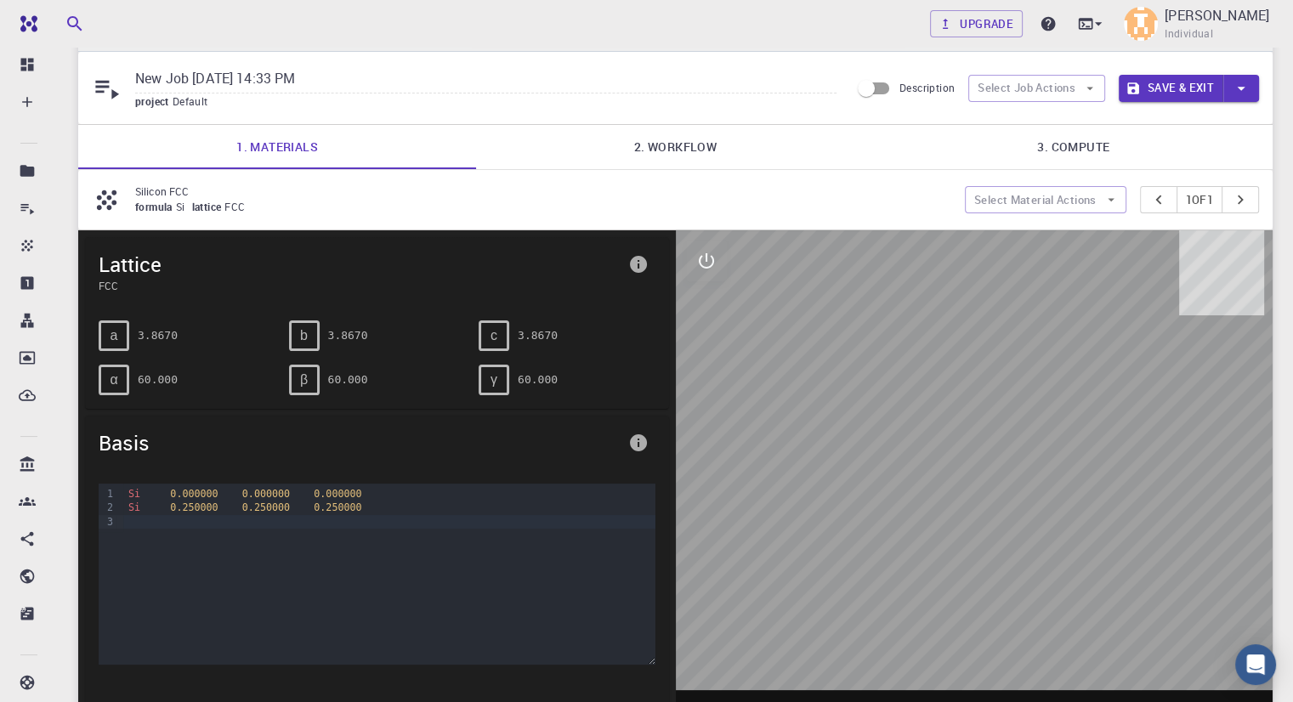
click at [1047, 154] on link "3. Compute" at bounding box center [1074, 147] width 398 height 44
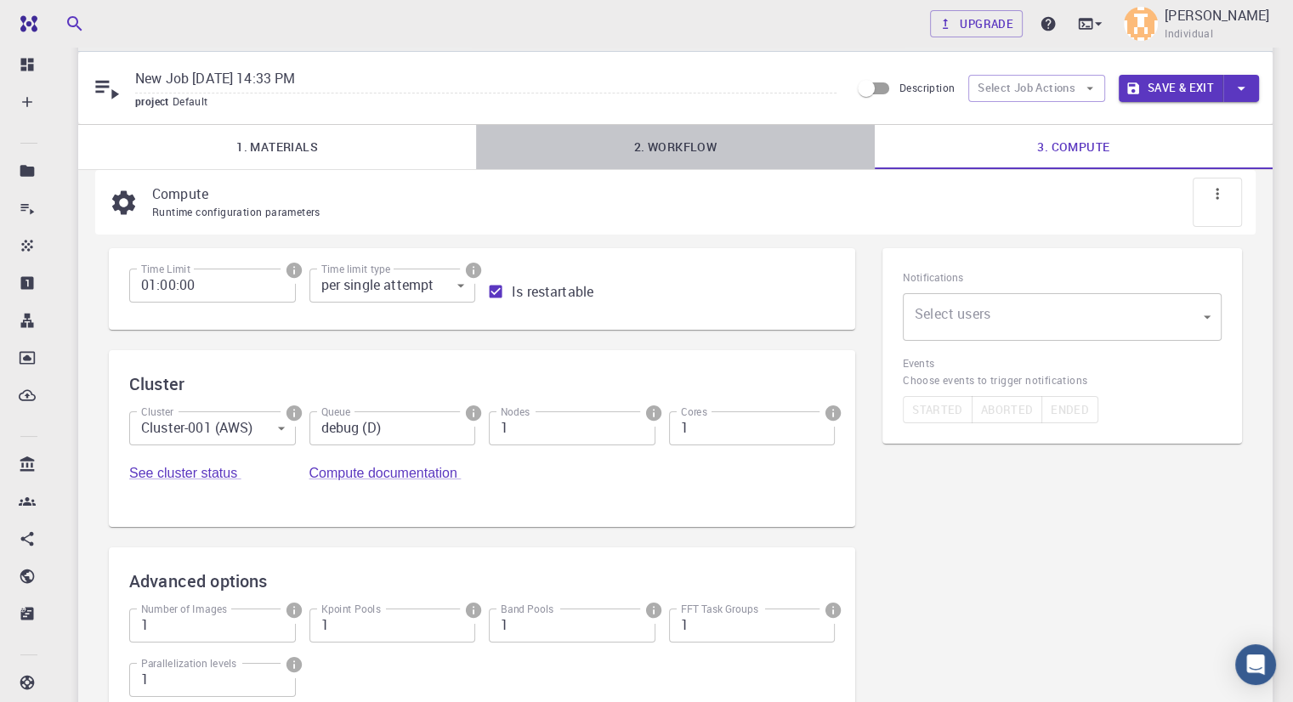
click at [649, 161] on link "2. Workflow" at bounding box center [675, 147] width 398 height 44
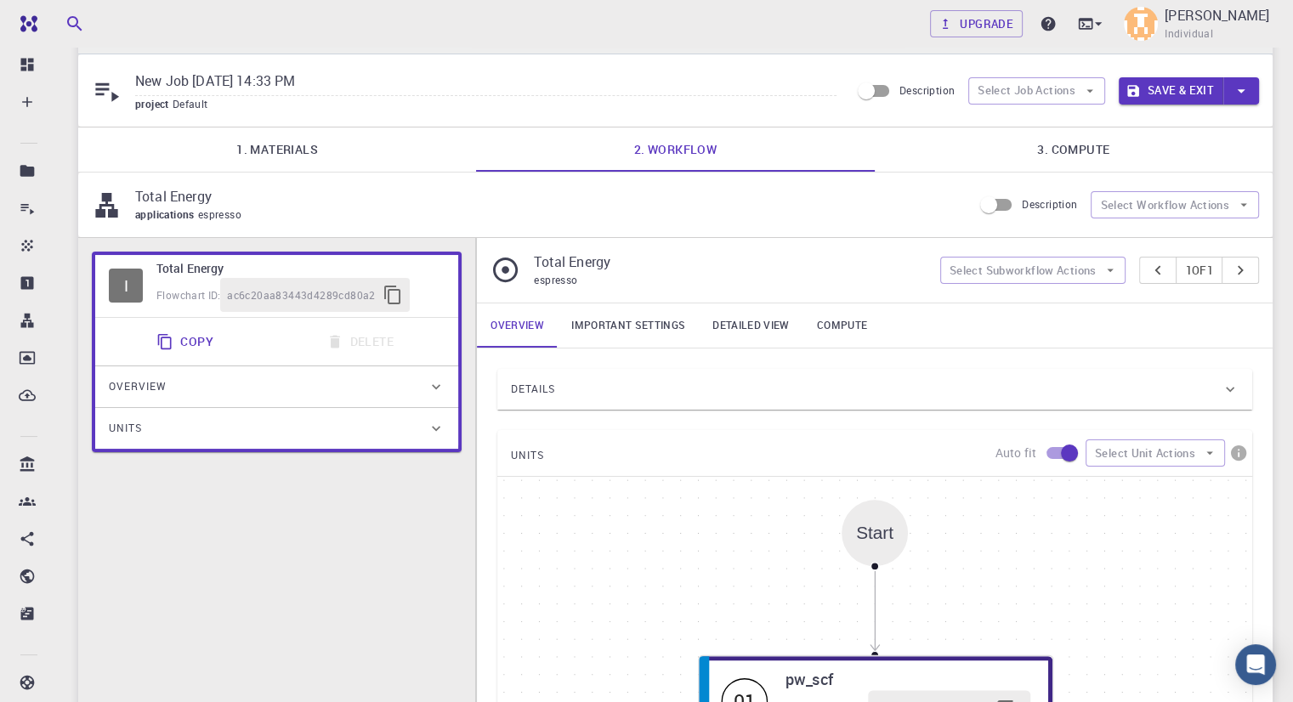
scroll to position [0, 0]
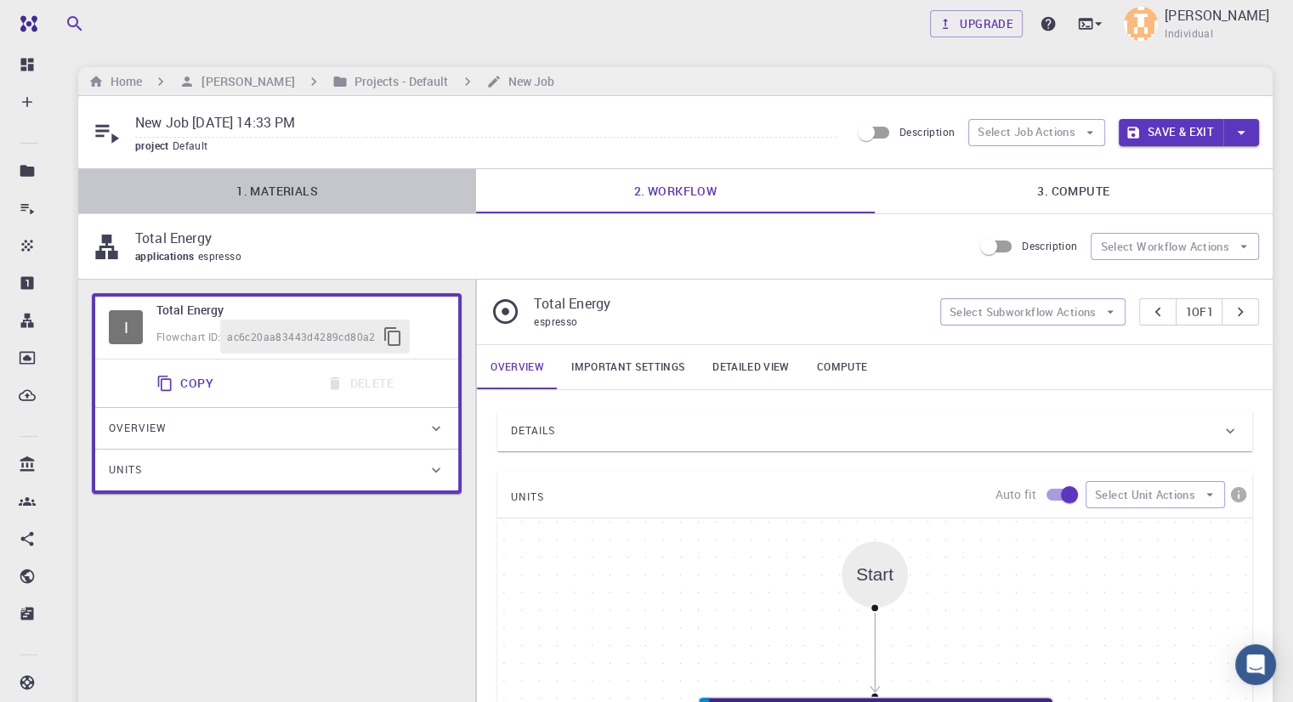
click at [364, 188] on link "1. Materials" at bounding box center [277, 191] width 398 height 44
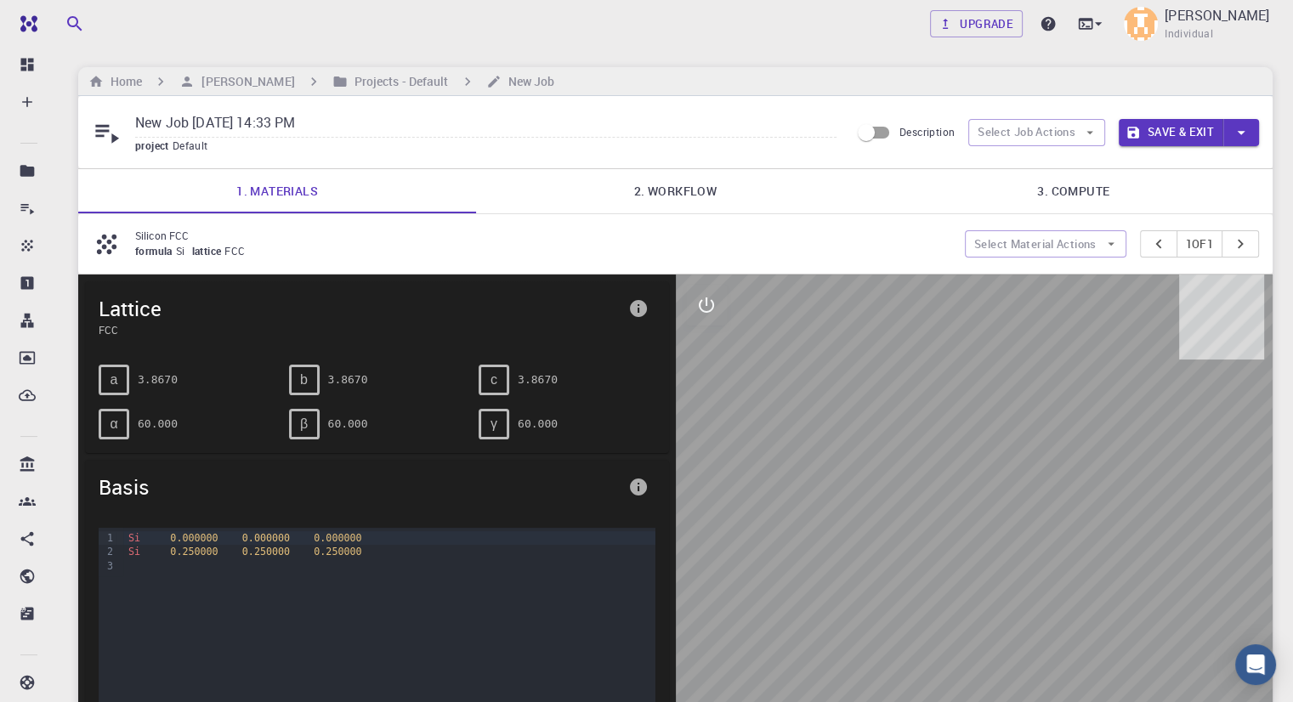
drag, startPoint x: 1006, startPoint y: 599, endPoint x: 932, endPoint y: 577, distance: 77.2
click at [921, 576] on div at bounding box center [975, 539] width 598 height 529
drag, startPoint x: 1024, startPoint y: 581, endPoint x: 979, endPoint y: 615, distance: 56.4
drag, startPoint x: 979, startPoint y: 615, endPoint x: 1003, endPoint y: 601, distance: 27.4
click at [1003, 601] on div at bounding box center [975, 539] width 598 height 529
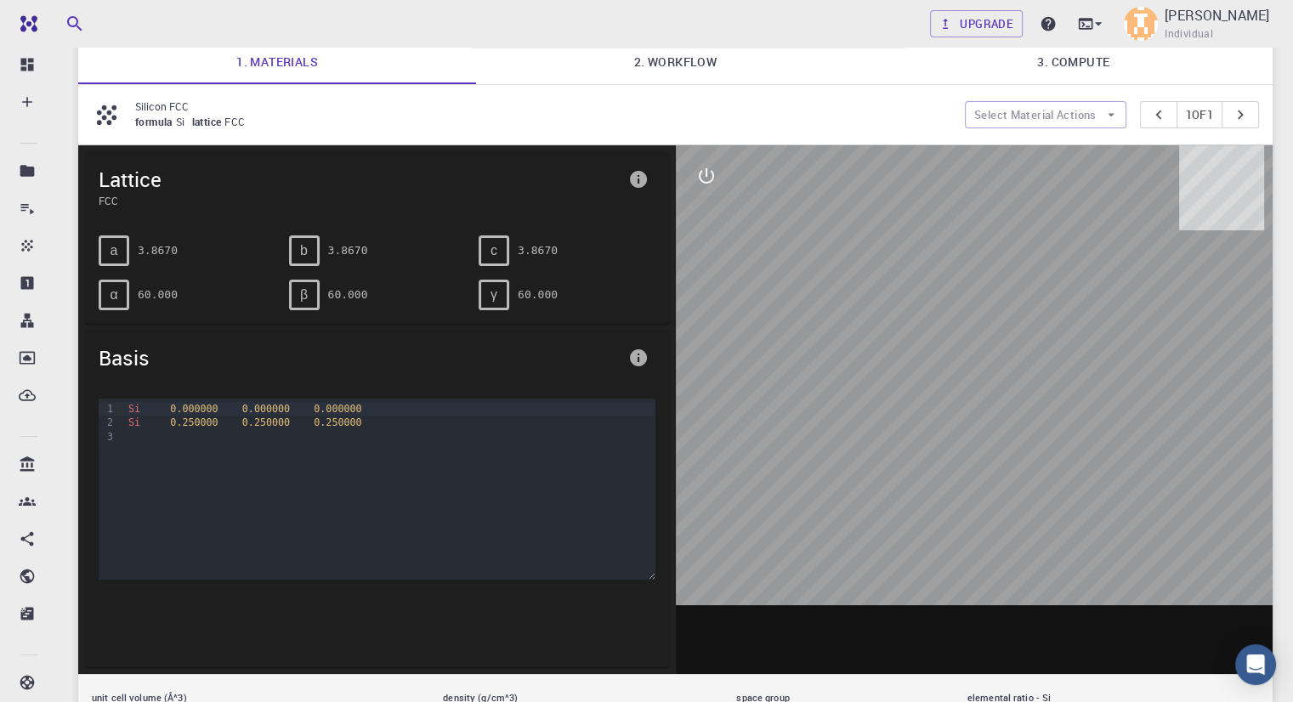
scroll to position [170, 0]
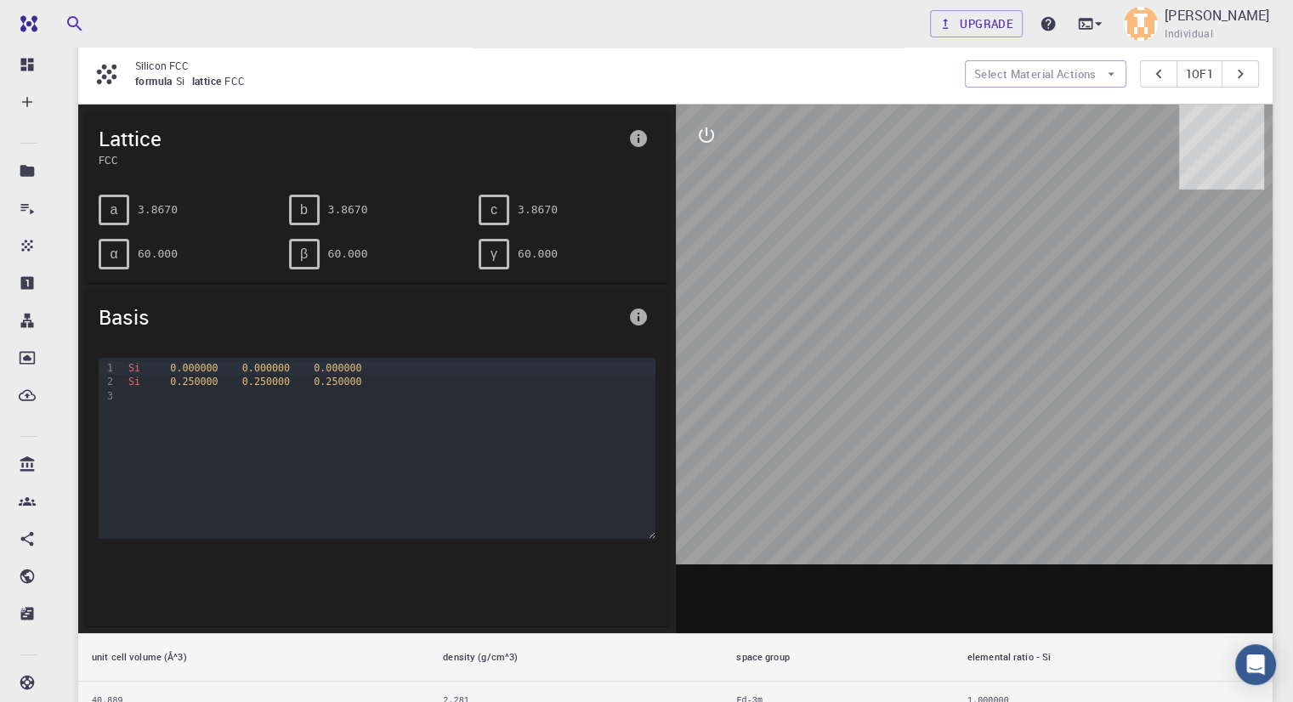
drag, startPoint x: 1048, startPoint y: 547, endPoint x: 908, endPoint y: 505, distance: 146.3
click at [906, 505] on div at bounding box center [975, 369] width 598 height 529
drag, startPoint x: 986, startPoint y: 439, endPoint x: 1000, endPoint y: 422, distance: 21.1
click at [1000, 422] on div at bounding box center [975, 369] width 598 height 529
click at [1003, 428] on div at bounding box center [975, 369] width 598 height 529
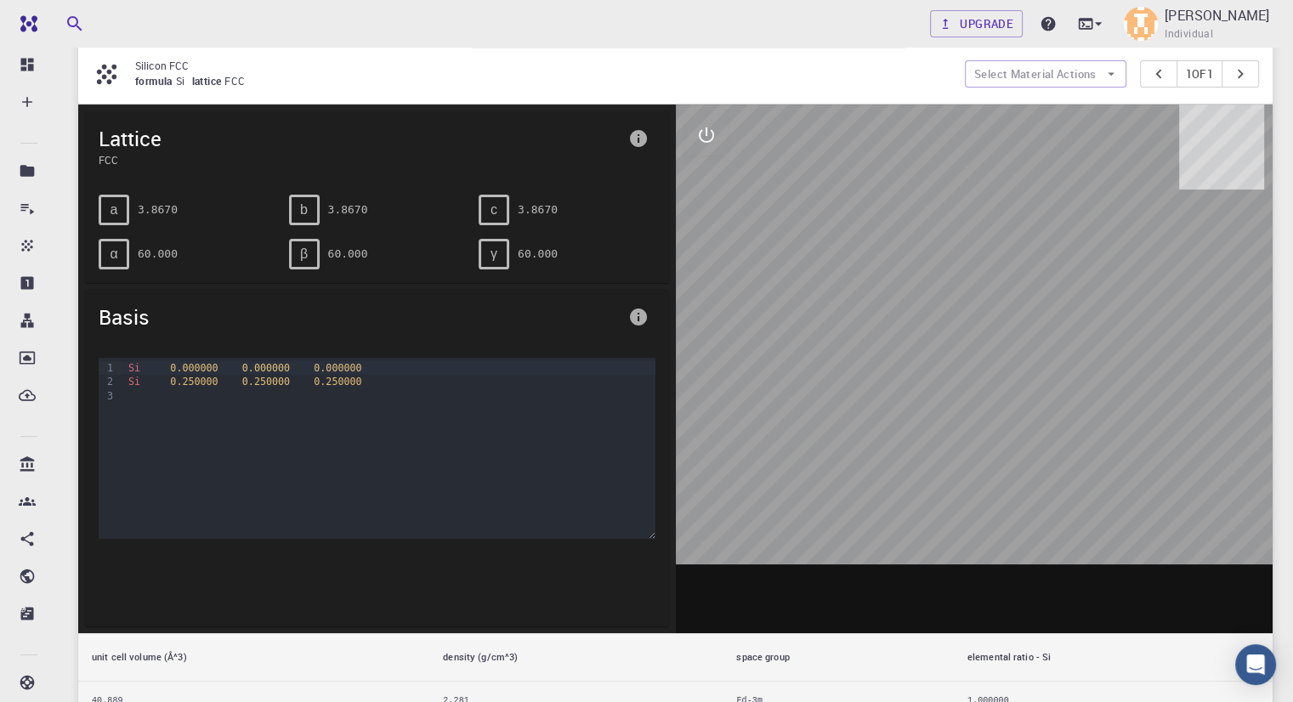
click at [1003, 428] on div at bounding box center [975, 369] width 598 height 529
drag, startPoint x: 1003, startPoint y: 429, endPoint x: 813, endPoint y: 437, distance: 189.7
click at [1002, 429] on div at bounding box center [975, 369] width 598 height 529
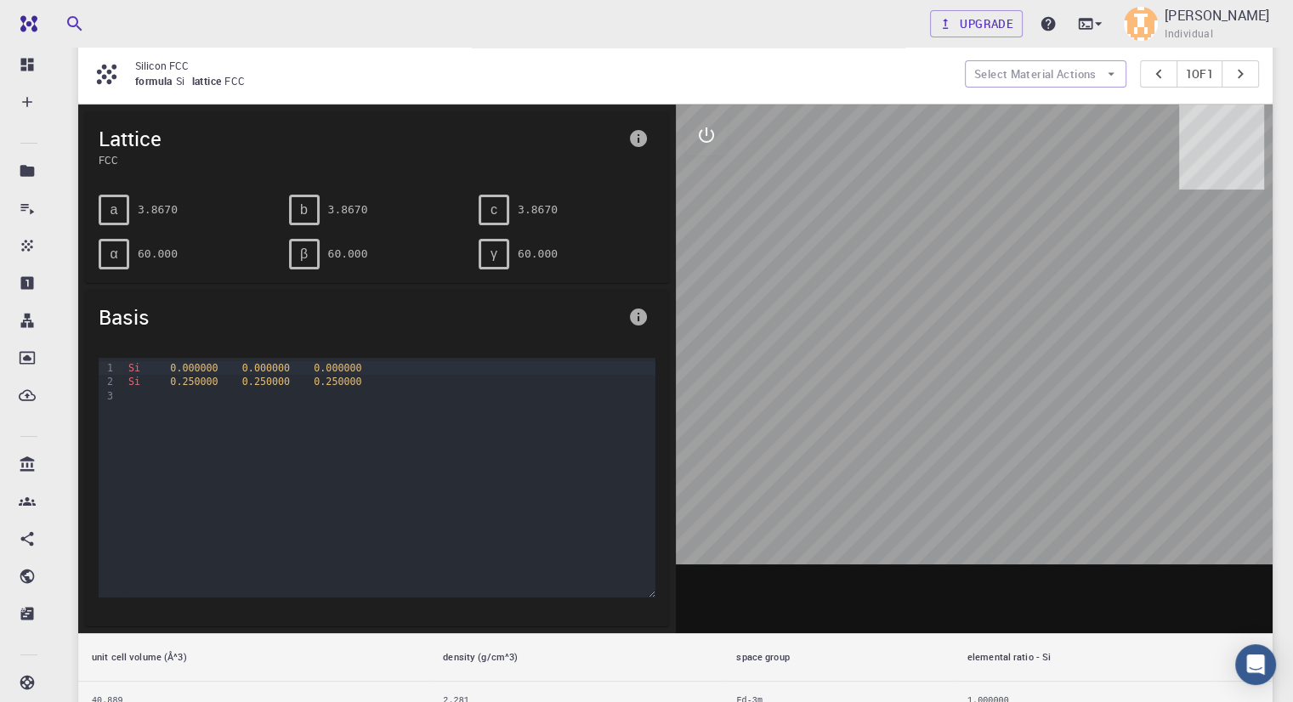
drag, startPoint x: 653, startPoint y: 532, endPoint x: 685, endPoint y: 592, distance: 67.7
click at [685, 592] on div "Lattice FCC a 3.8670 b 3.8670 c 3.8670 α 60.000 β 60.000 γ 60.000 Basis 9 1 2 3…" at bounding box center [675, 413] width 1194 height 617
click at [554, 468] on div "Si 0.000000 0.000000 0.000000 Si 0.250000 0.250000 0.250000" at bounding box center [388, 443] width 531 height 170
click at [643, 314] on icon "info" at bounding box center [638, 317] width 17 height 17
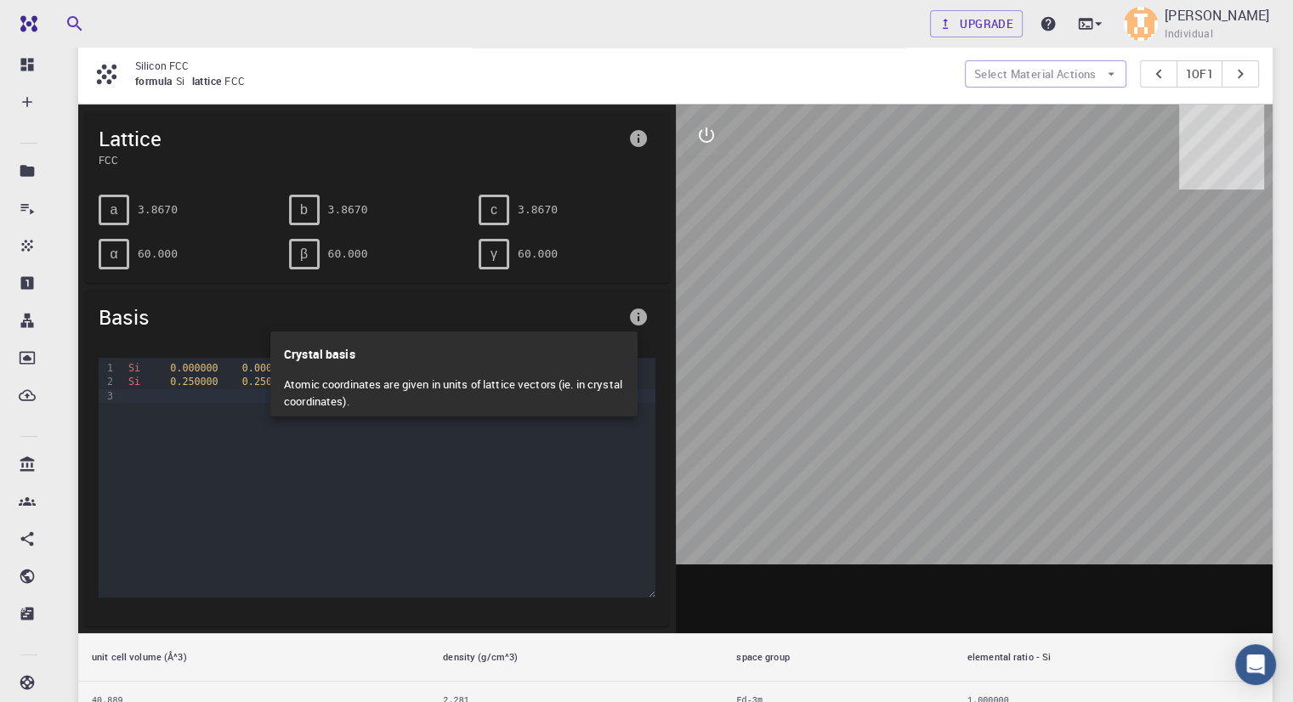
click at [643, 314] on div at bounding box center [646, 351] width 1293 height 702
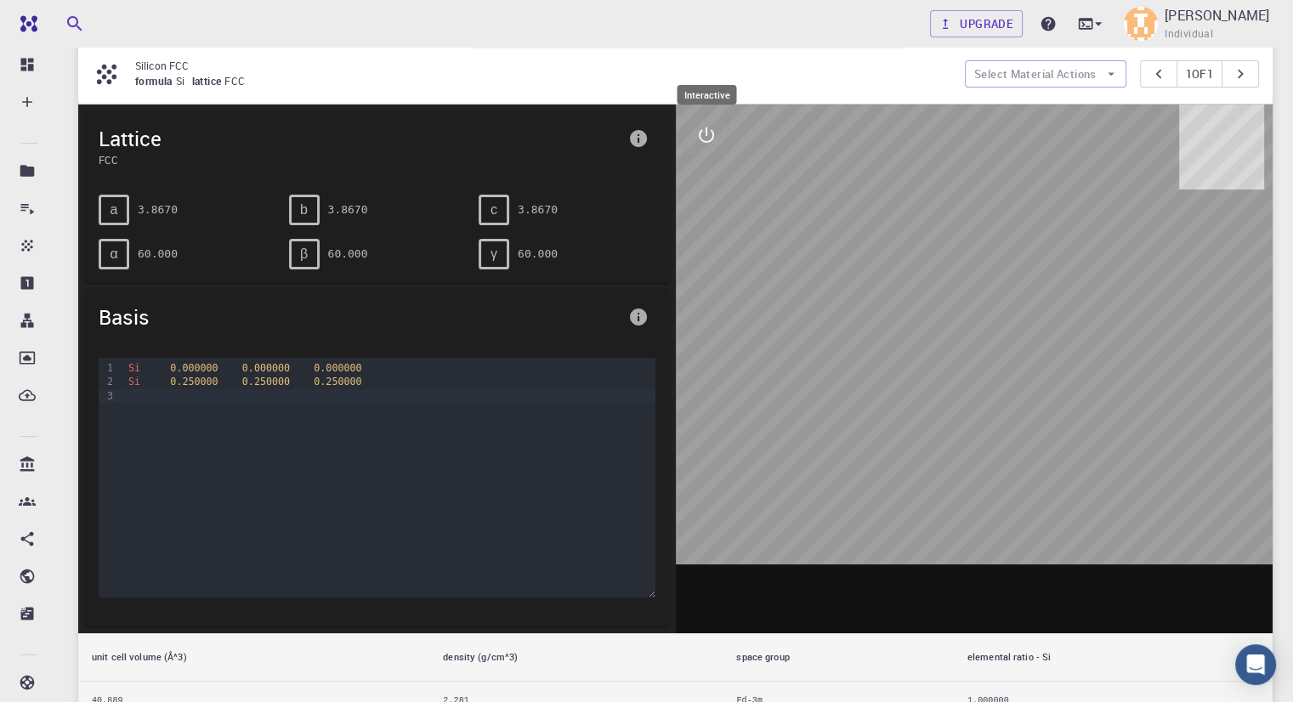
click at [718, 139] on button "interactive" at bounding box center [706, 135] width 41 height 41
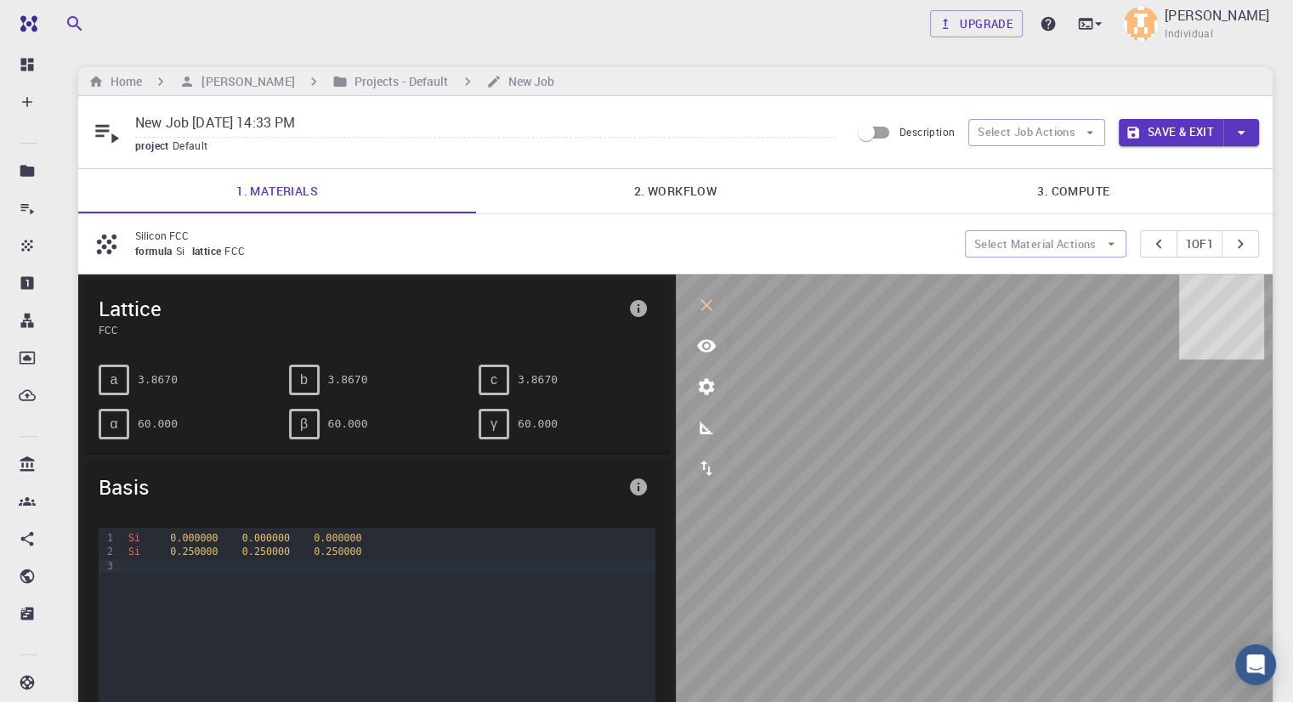
scroll to position [0, 0]
